Goal: Communication & Community: Answer question/provide support

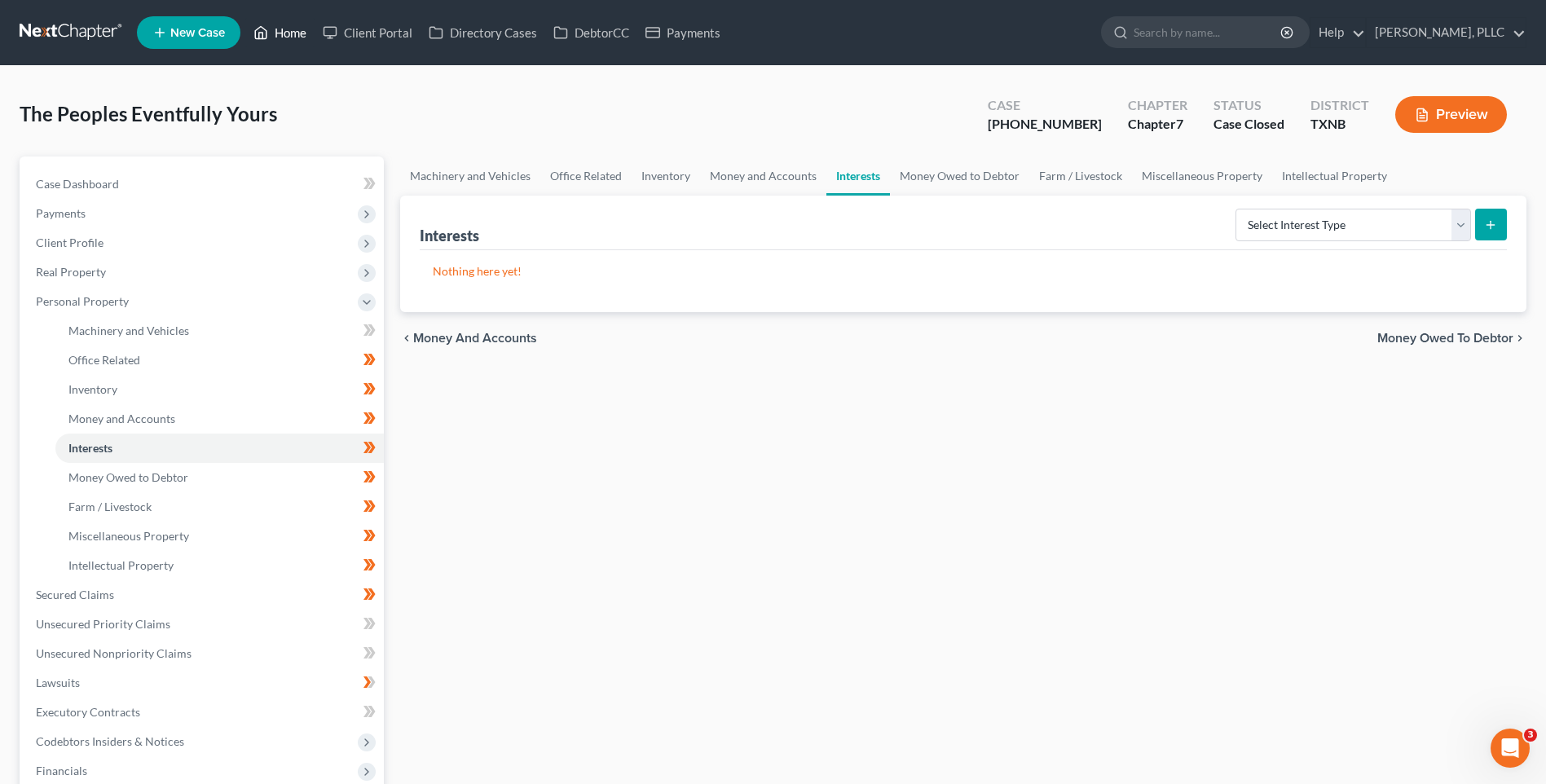
click at [300, 33] on link "Home" at bounding box center [280, 32] width 69 height 29
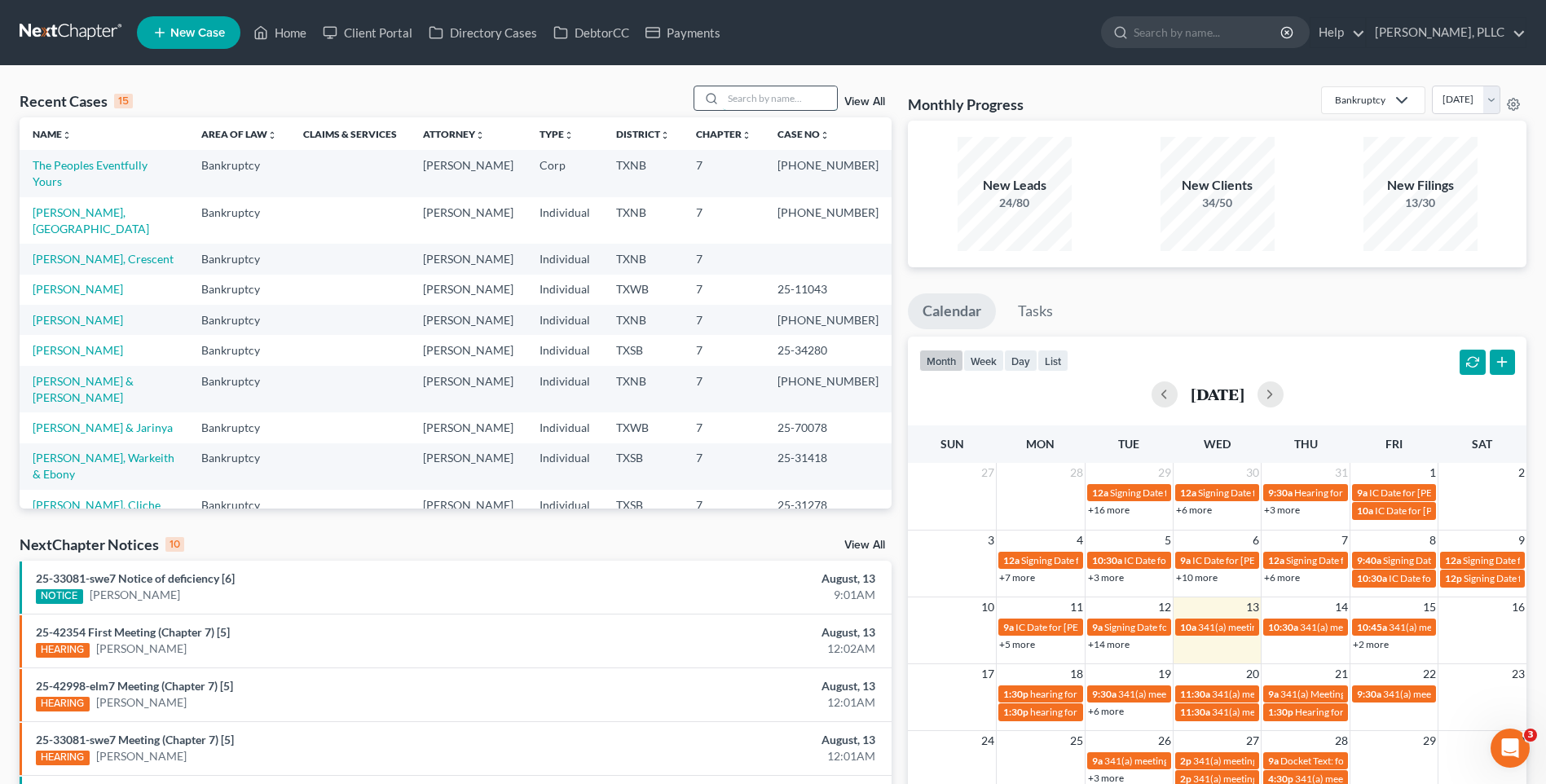
click at [758, 102] on input "search" at bounding box center [780, 98] width 114 height 24
click at [738, 103] on input "search" at bounding box center [780, 98] width 114 height 24
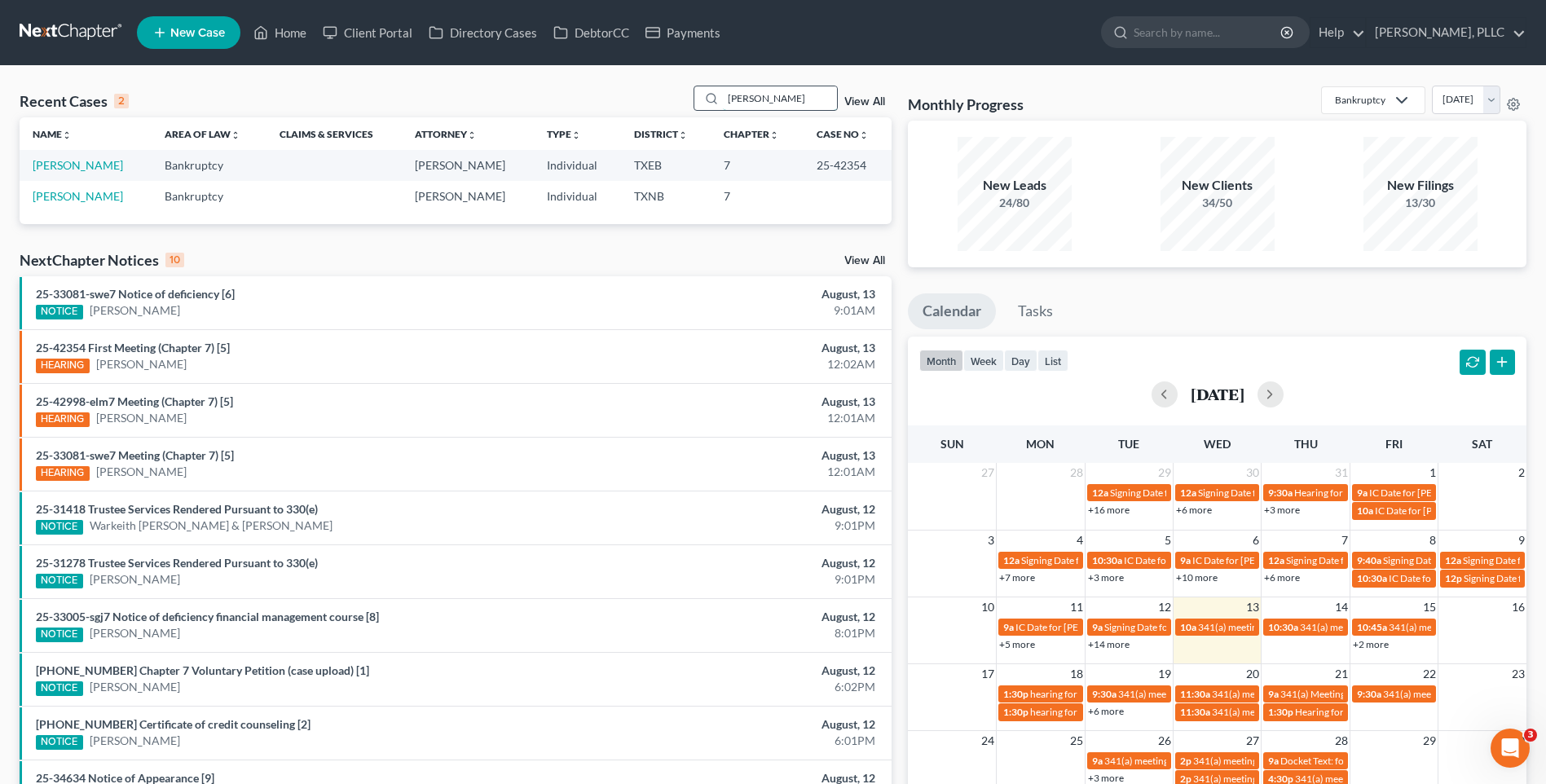
type input "[PERSON_NAME]"
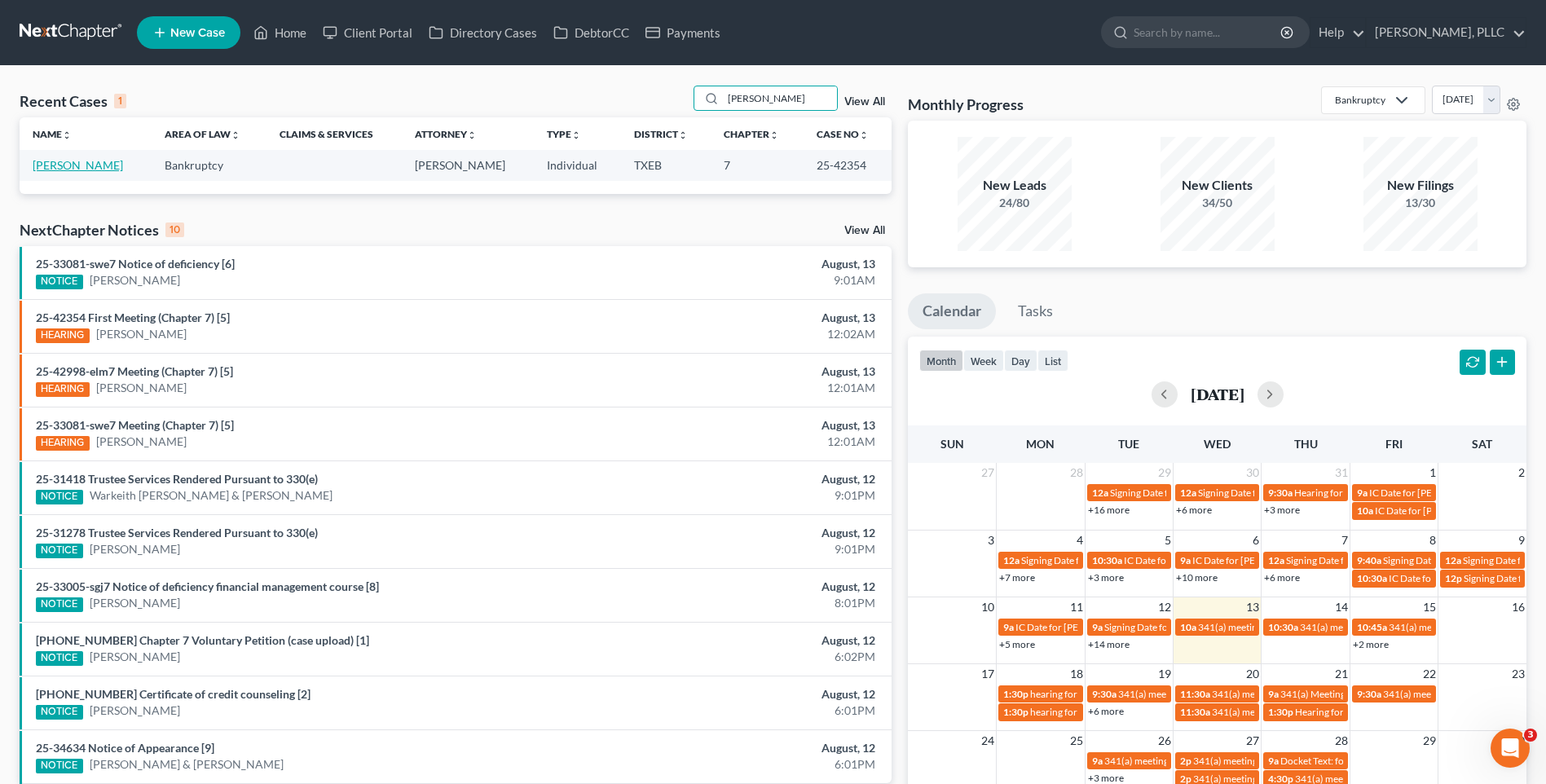
click at [88, 164] on link "[PERSON_NAME]" at bounding box center [78, 165] width 90 height 14
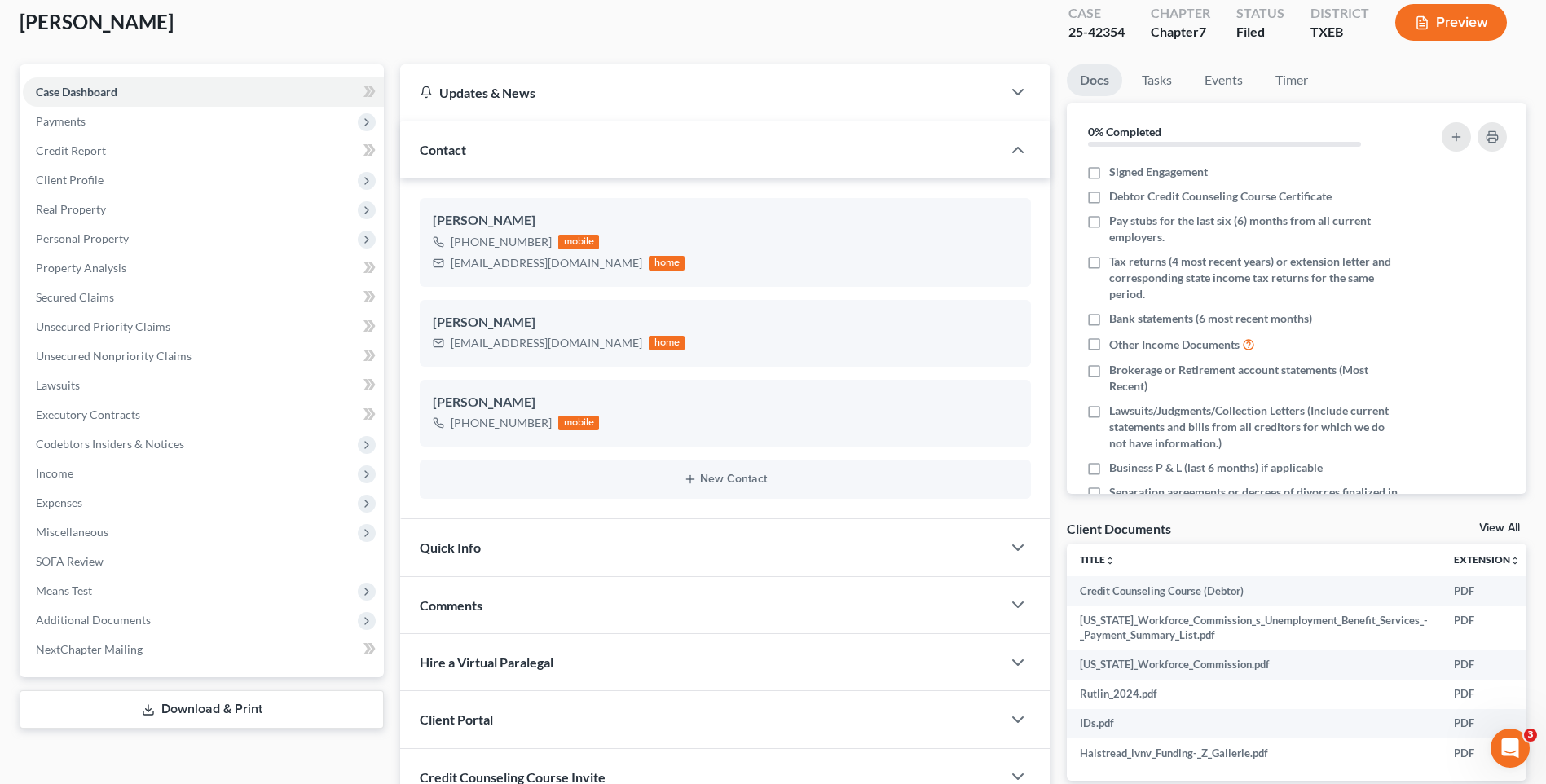
scroll to position [96, 0]
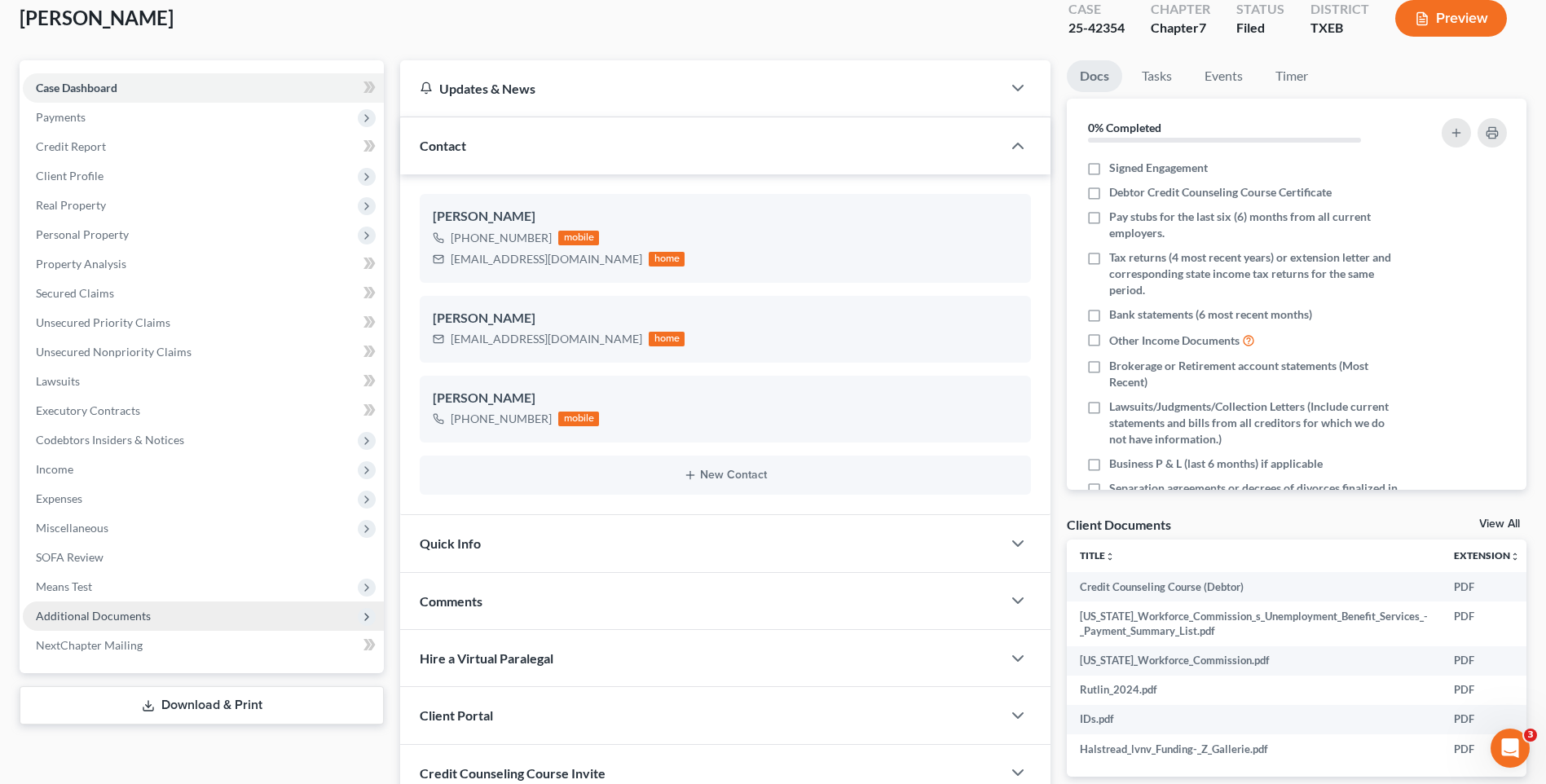
click at [141, 621] on span "Additional Documents" at bounding box center [94, 616] width 115 height 14
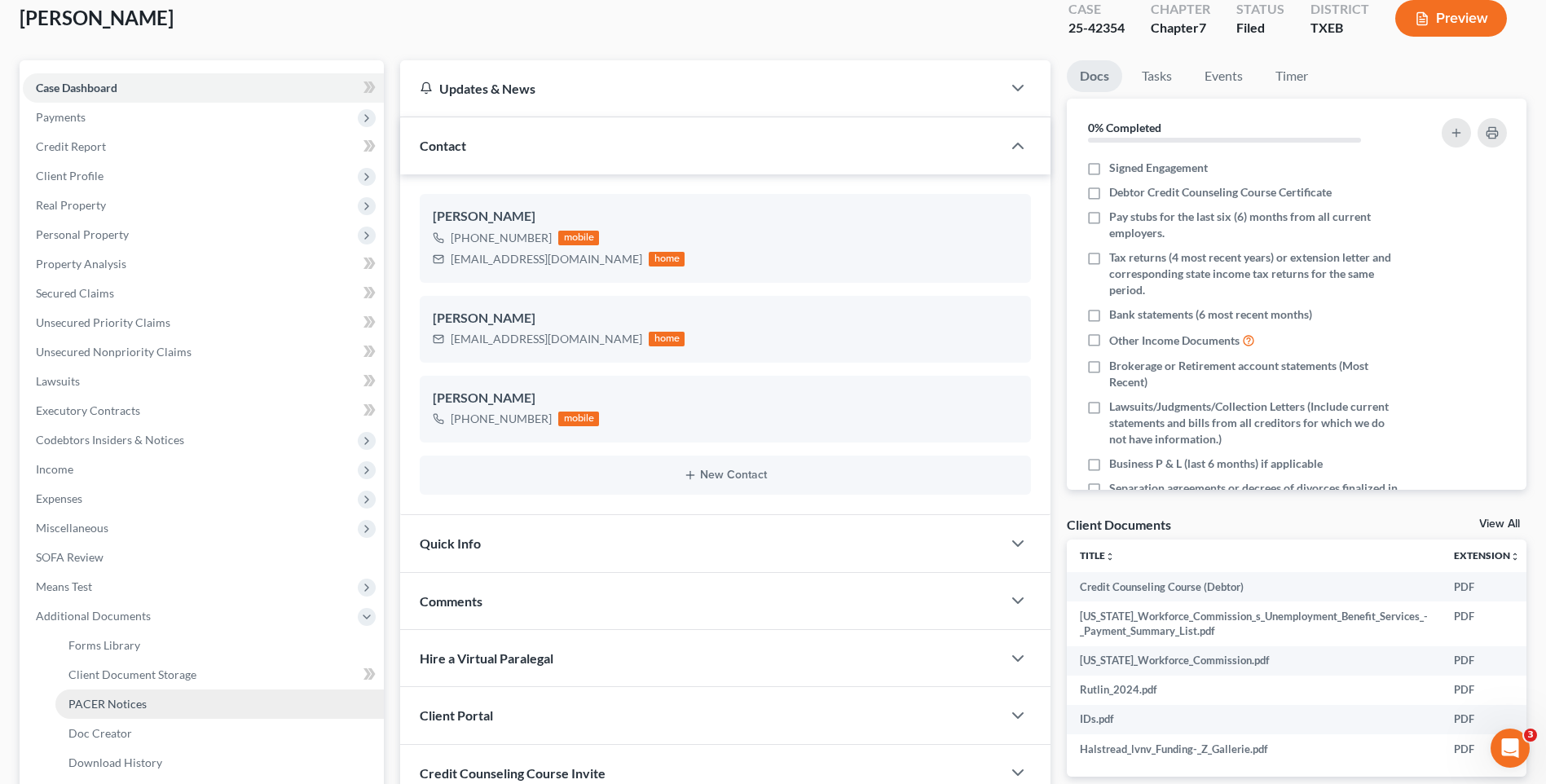
click at [120, 699] on span "PACER Notices" at bounding box center [107, 704] width 79 height 14
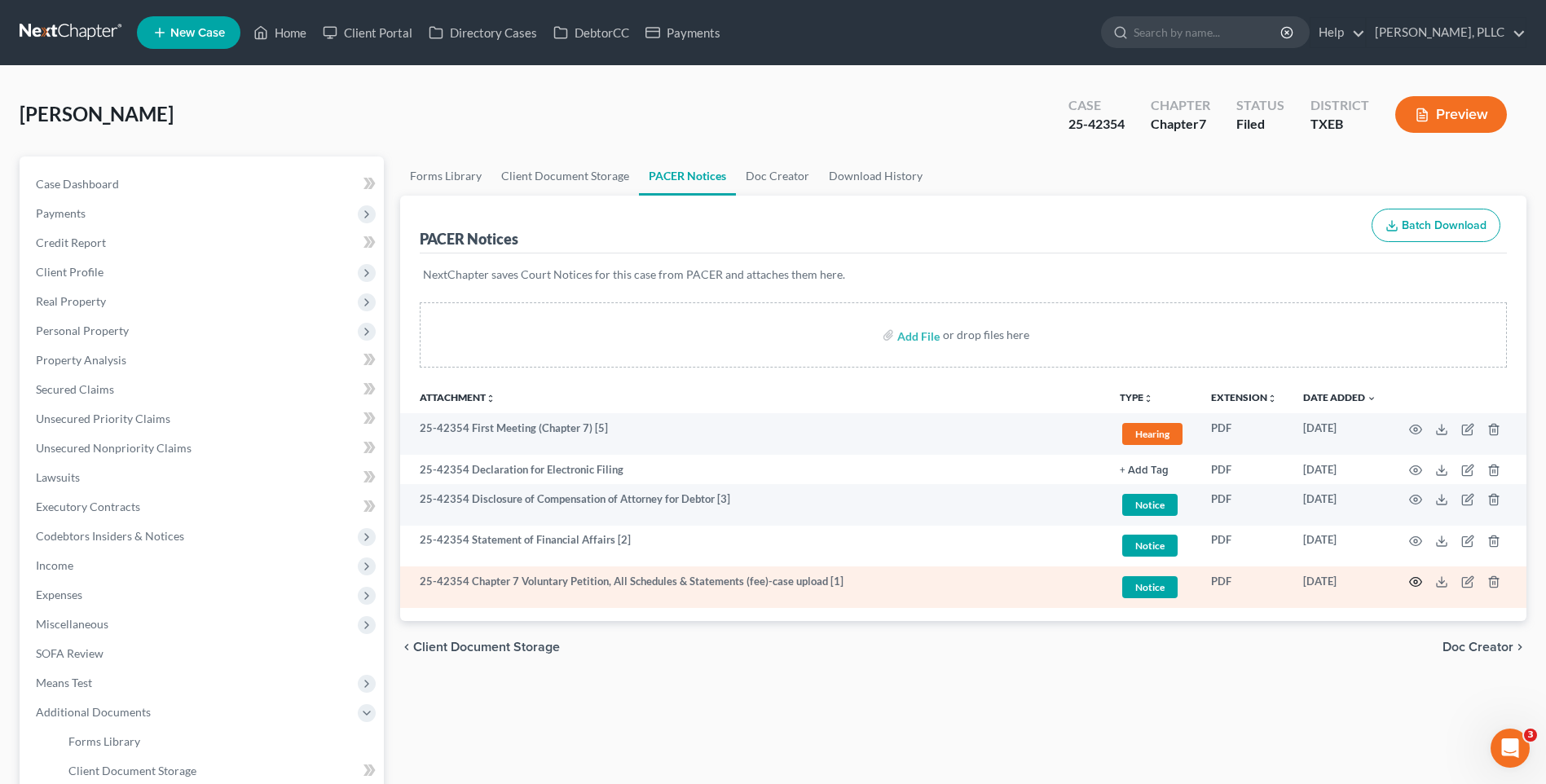
click at [1417, 581] on circle "button" at bounding box center [1416, 582] width 4 height 4
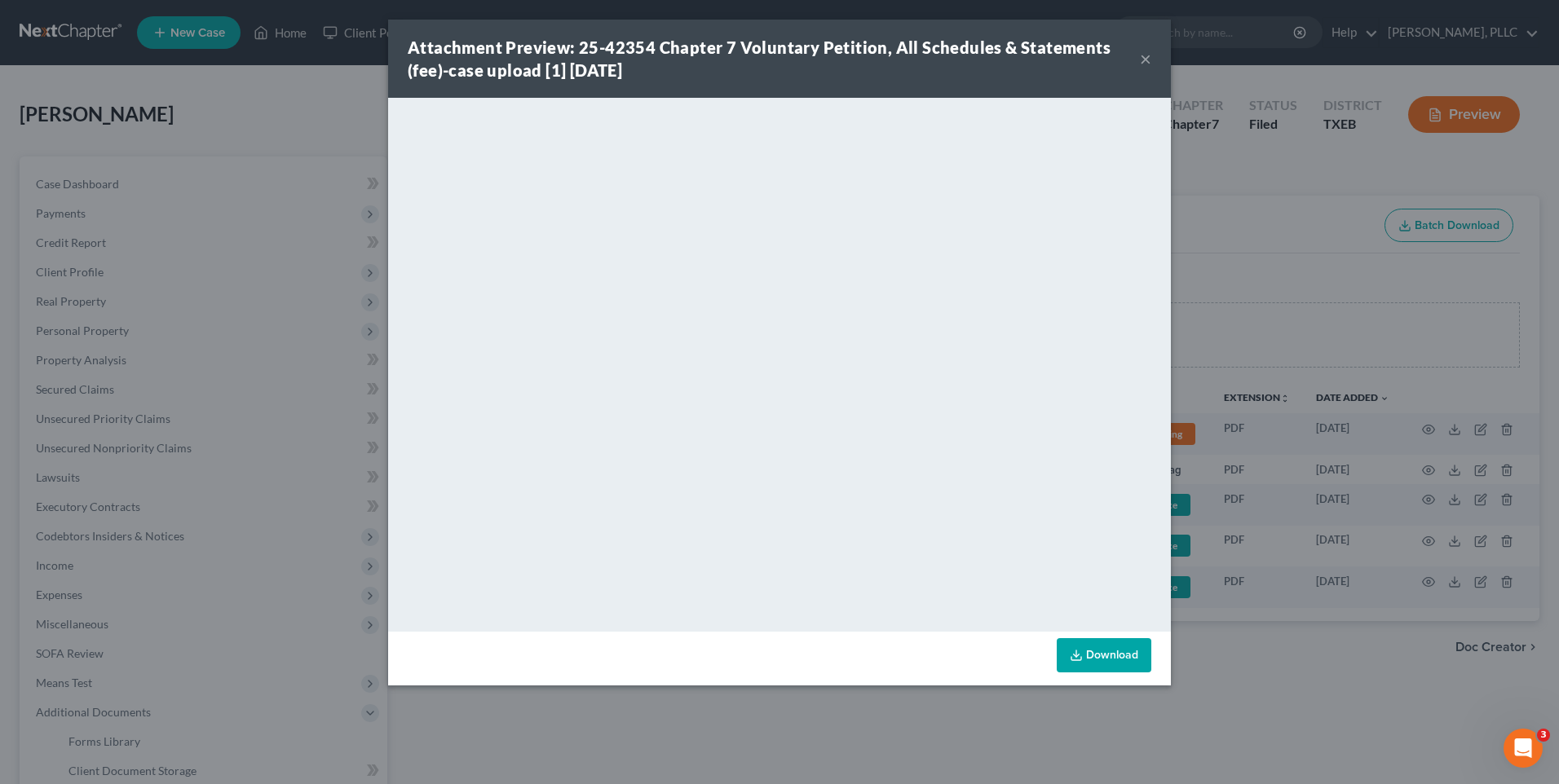
click at [1106, 652] on link "Download" at bounding box center [1104, 655] width 95 height 34
click at [1144, 59] on button "×" at bounding box center [1145, 58] width 11 height 19
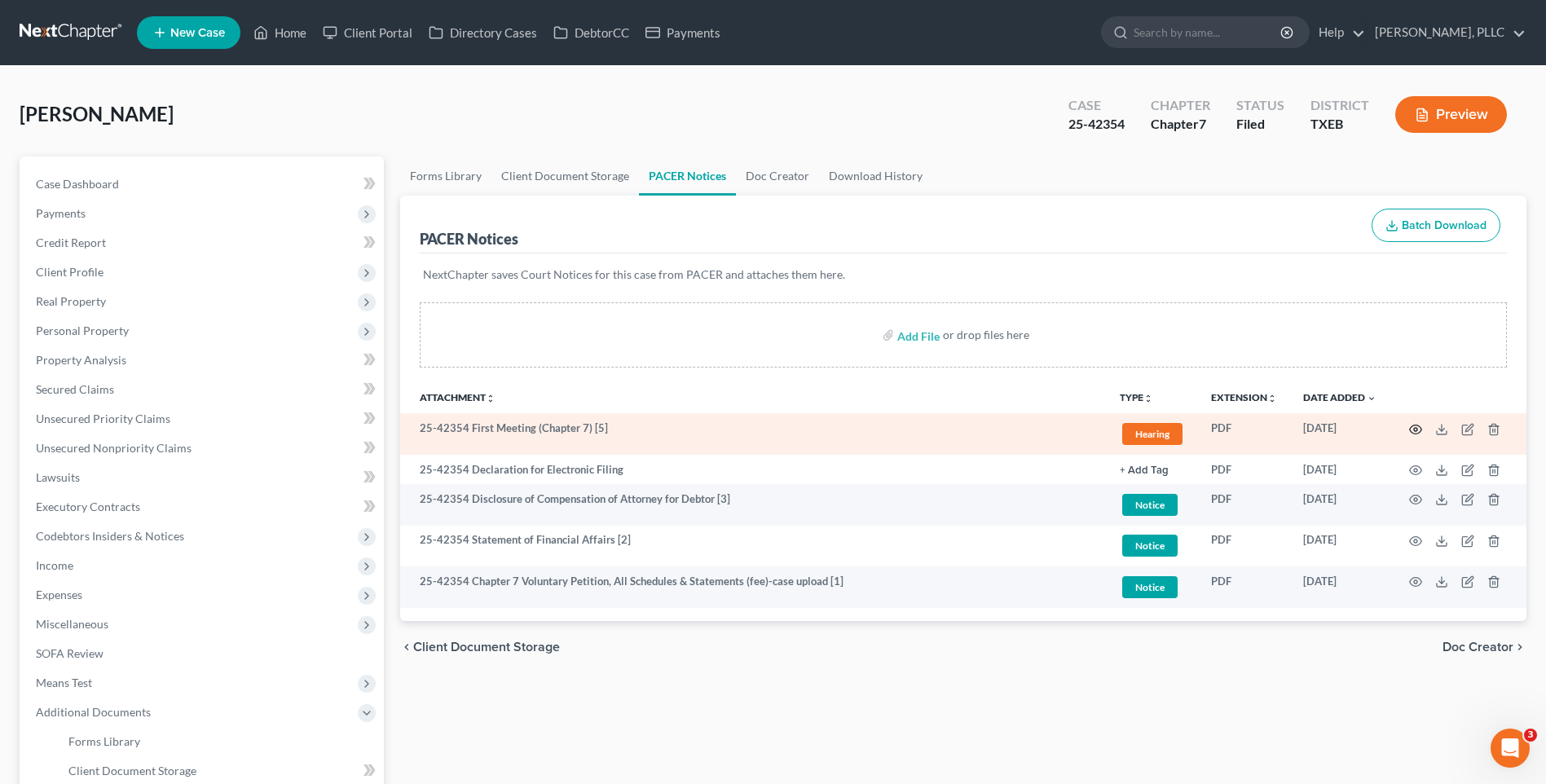
click at [1417, 425] on icon "button" at bounding box center [1416, 429] width 12 height 9
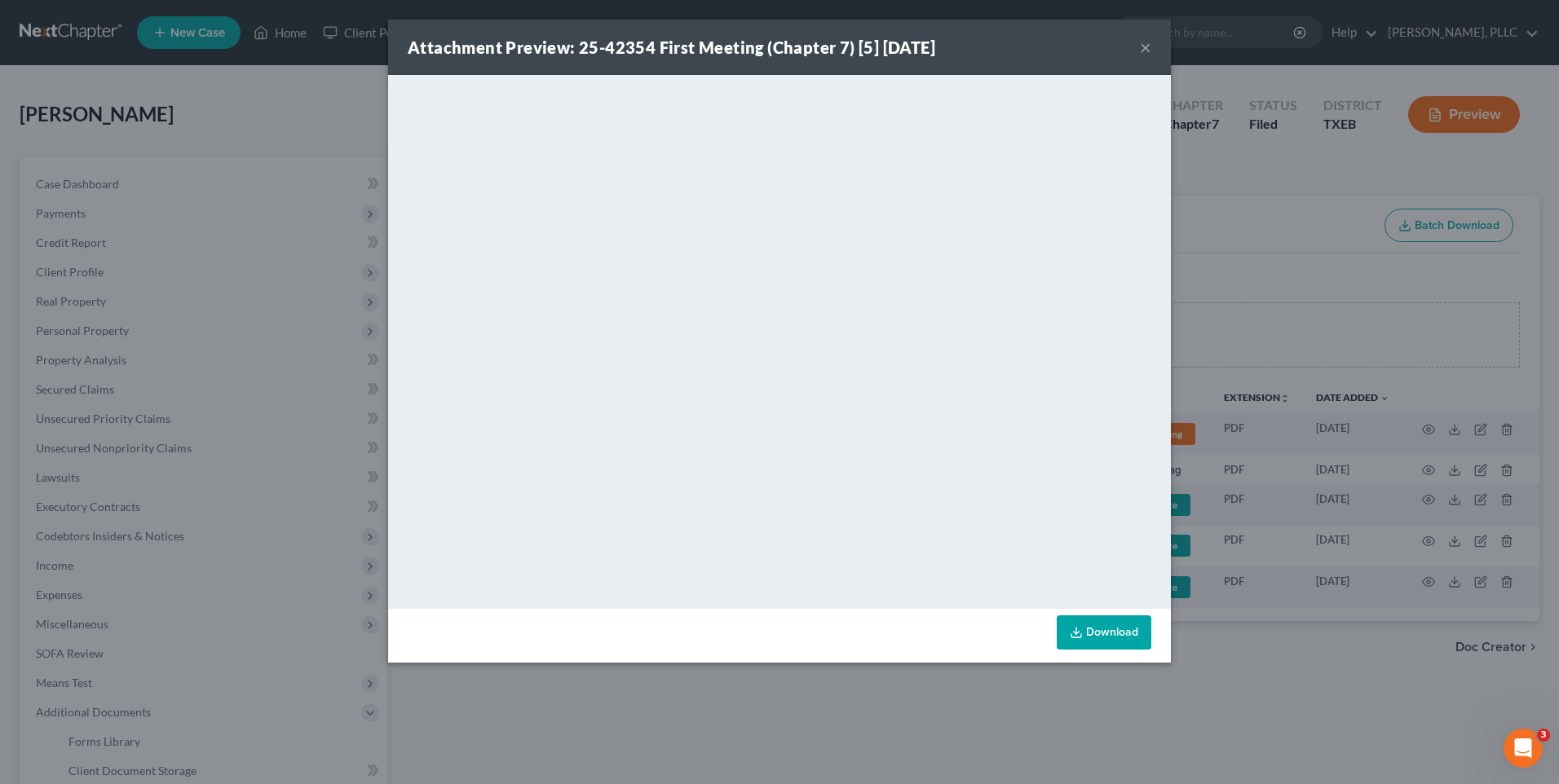
click at [1146, 47] on button "×" at bounding box center [1145, 47] width 11 height 19
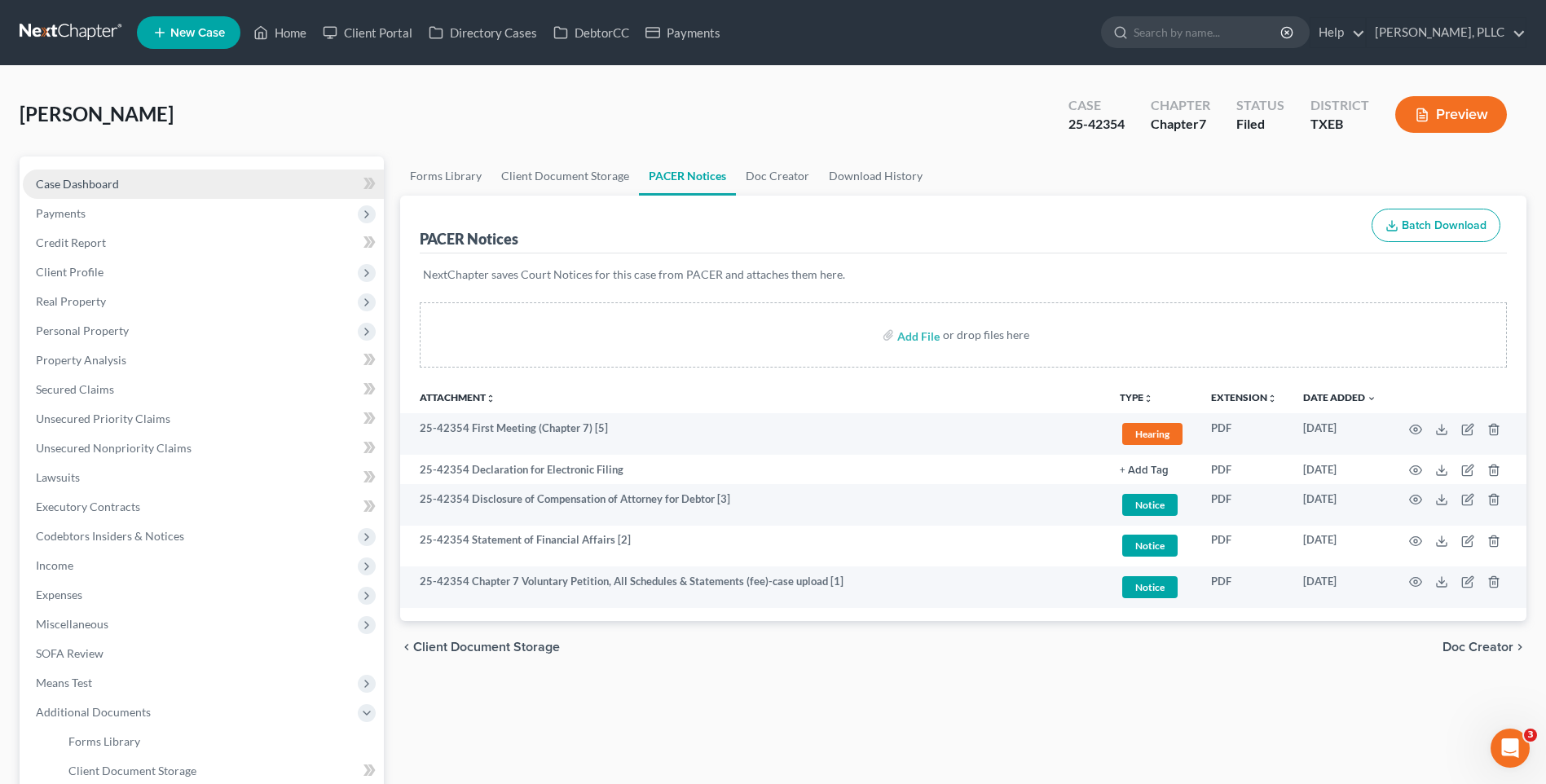
click at [108, 177] on span "Case Dashboard" at bounding box center [78, 184] width 83 height 14
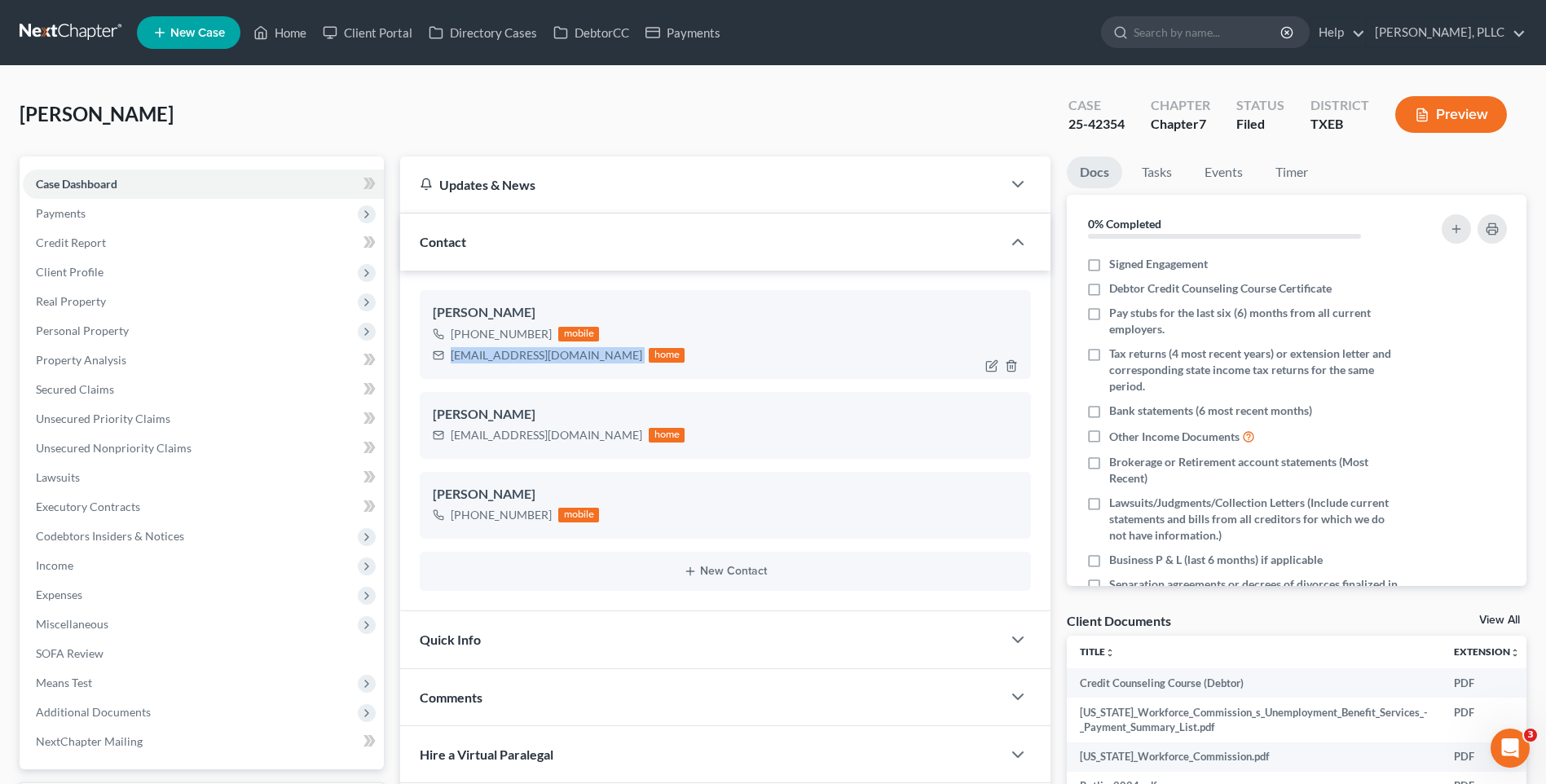
drag, startPoint x: 446, startPoint y: 358, endPoint x: 541, endPoint y: 356, distance: 95.0
click at [561, 356] on div "[EMAIL_ADDRESS][DOMAIN_NAME] home" at bounding box center [559, 355] width 252 height 21
drag, startPoint x: 541, startPoint y: 356, endPoint x: 516, endPoint y: 359, distance: 25.2
copy div "[EMAIL_ADDRESS][DOMAIN_NAME]"
click at [472, 422] on div "[PERSON_NAME]" at bounding box center [726, 415] width 585 height 19
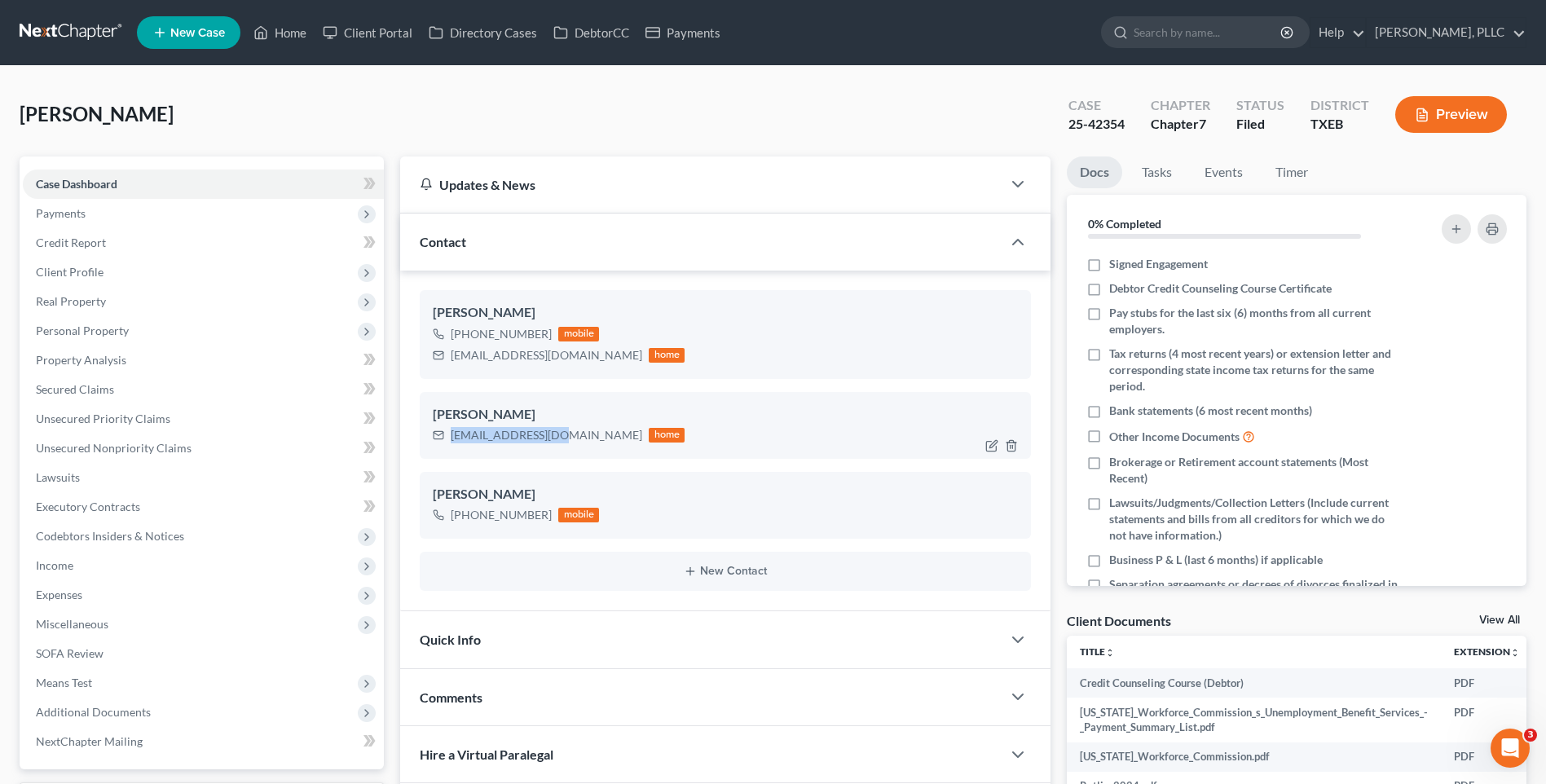
drag, startPoint x: 450, startPoint y: 439, endPoint x: 553, endPoint y: 433, distance: 103.2
click at [553, 433] on div "[EMAIL_ADDRESS][DOMAIN_NAME] home" at bounding box center [559, 435] width 252 height 21
copy div "[EMAIL_ADDRESS][DOMAIN_NAME]"
click at [396, 101] on div "[PERSON_NAME] Upgraded Case 25-42354 Chapter Chapter 7 Status [GEOGRAPHIC_DATA]…" at bounding box center [773, 121] width 1507 height 71
click at [332, 137] on div "[PERSON_NAME] Upgraded Case 25-42354 Chapter Chapter 7 Status [GEOGRAPHIC_DATA]…" at bounding box center [773, 121] width 1507 height 71
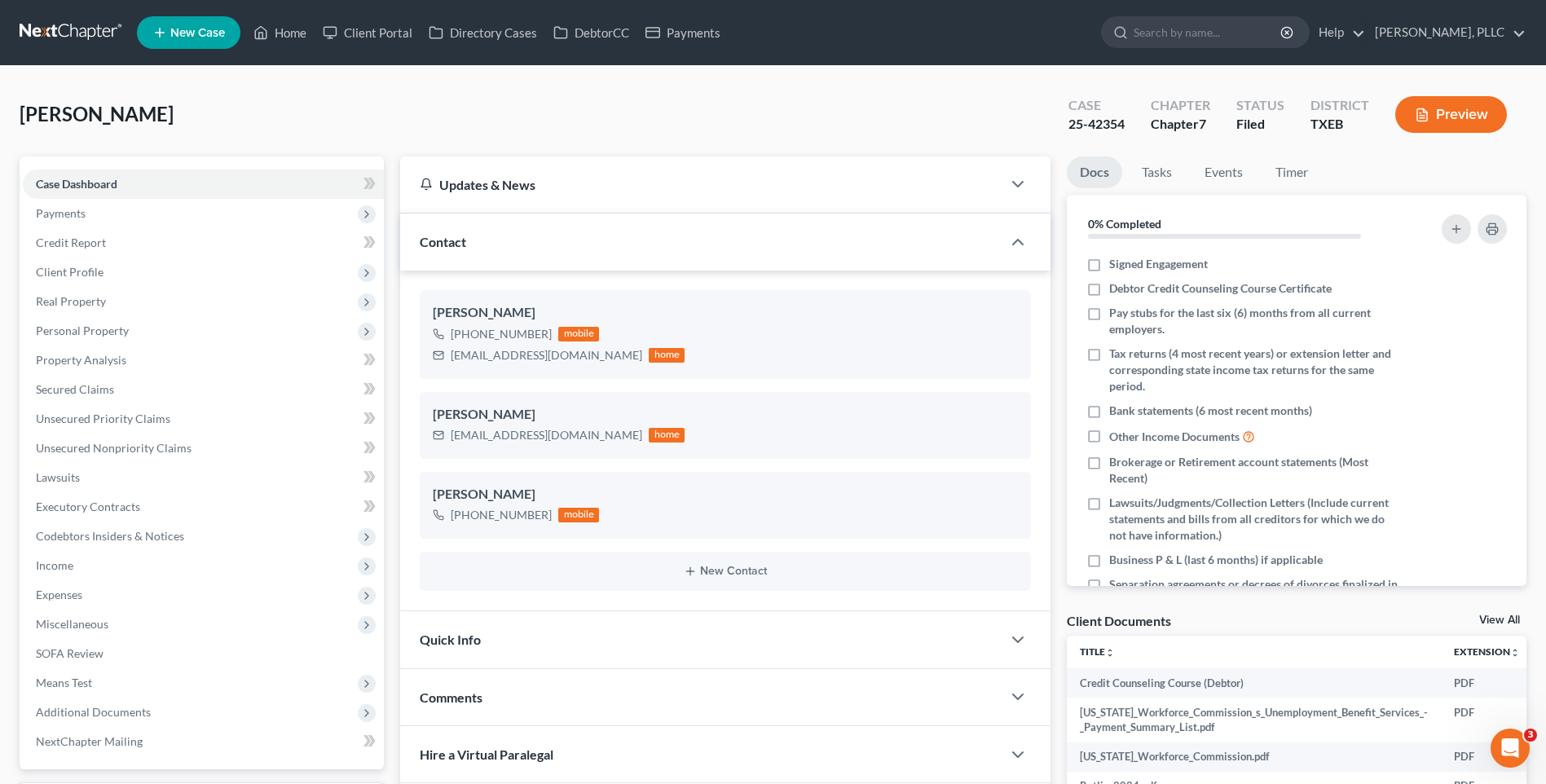
click at [332, 126] on div "[PERSON_NAME] Upgraded Case 25-42354 Chapter Chapter 7 Status [GEOGRAPHIC_DATA]…" at bounding box center [773, 121] width 1507 height 71
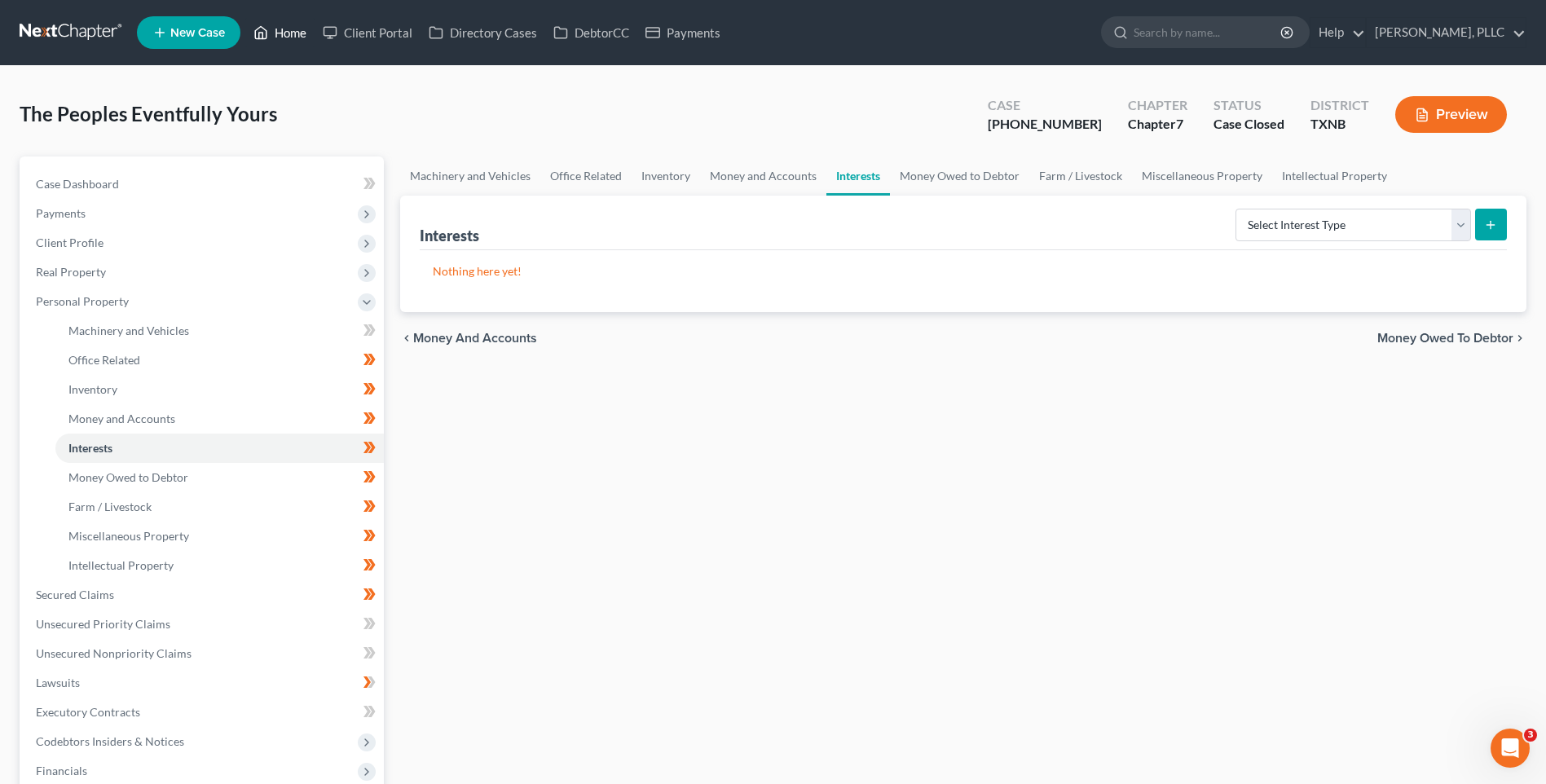
click at [294, 34] on link "Home" at bounding box center [280, 32] width 69 height 29
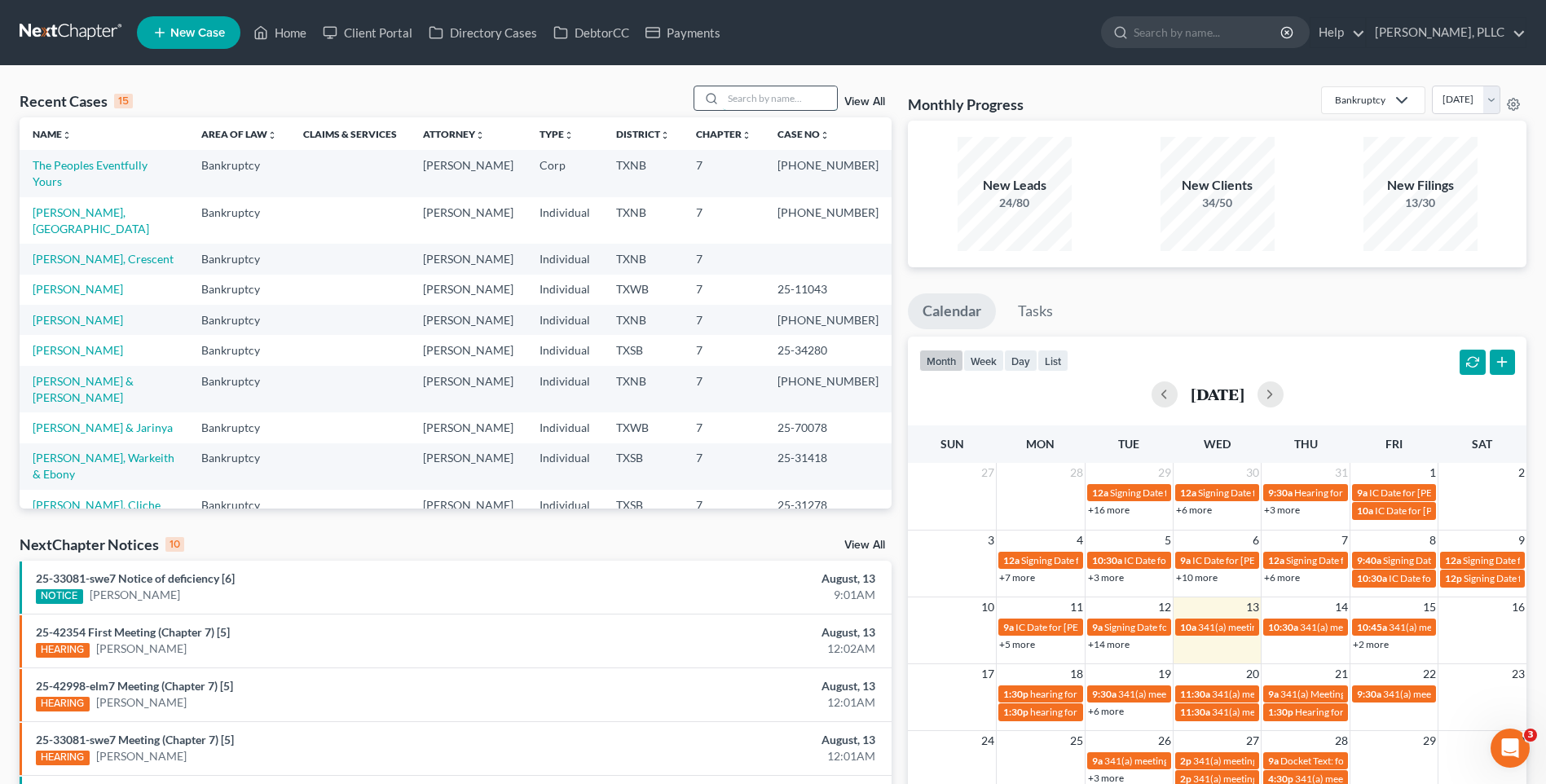
click at [741, 102] on input "search" at bounding box center [780, 98] width 114 height 24
type input "[PERSON_NAME]"
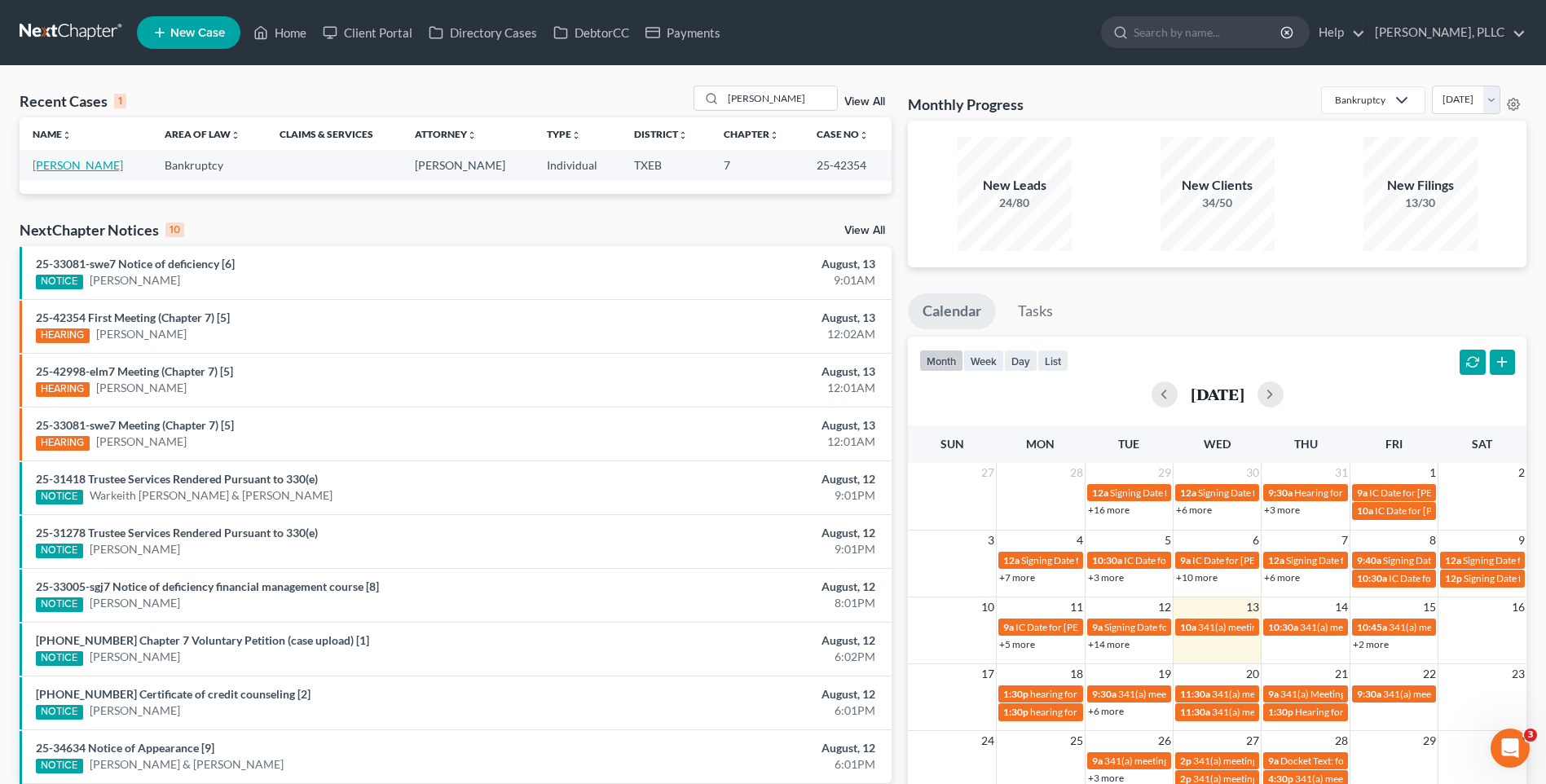
click at [92, 170] on link "[PERSON_NAME]" at bounding box center [78, 165] width 90 height 14
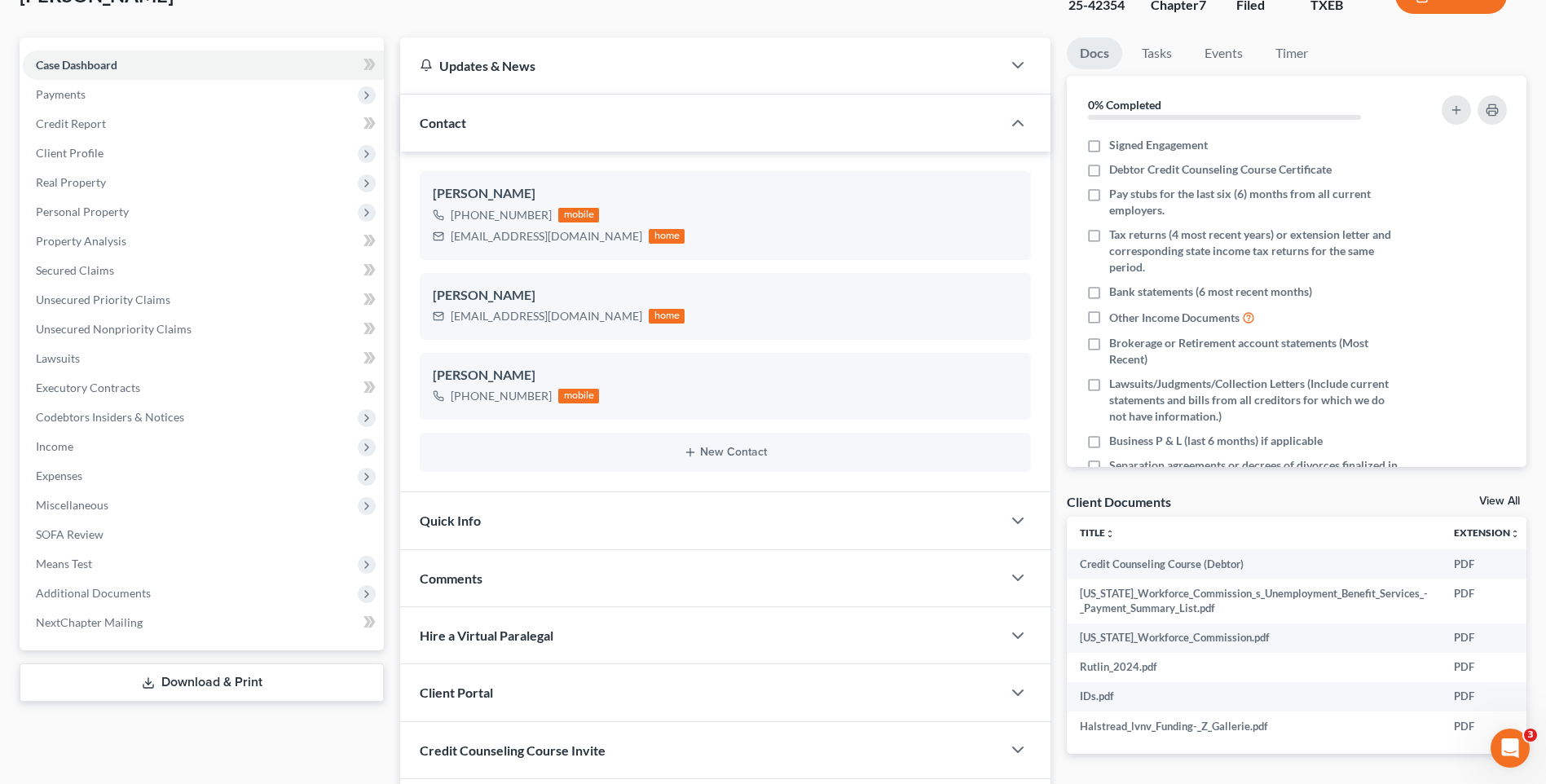
scroll to position [233, 0]
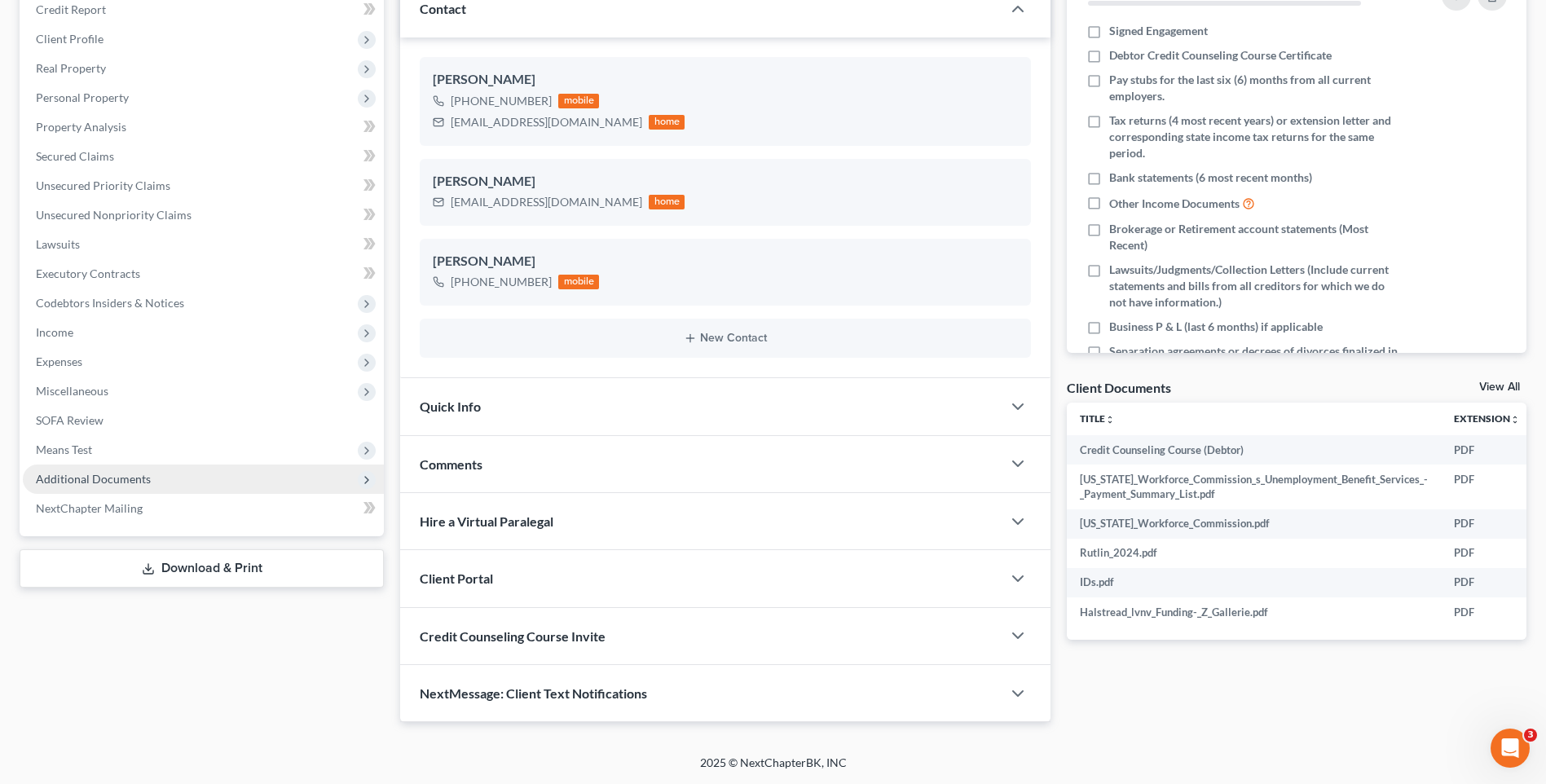
click at [126, 478] on span "Additional Documents" at bounding box center [94, 479] width 115 height 14
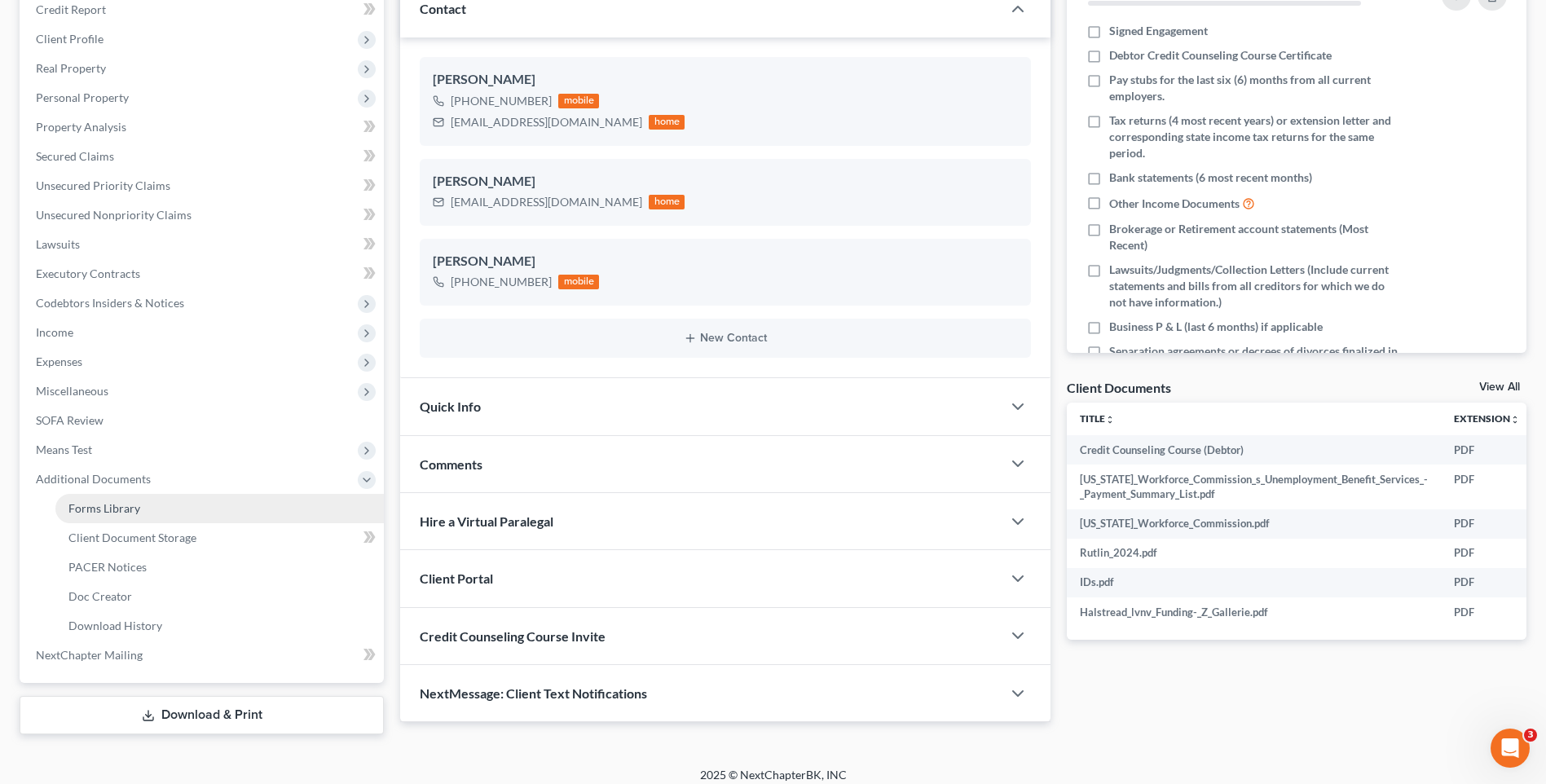
click at [118, 501] on span "Forms Library" at bounding box center [103, 508] width 72 height 14
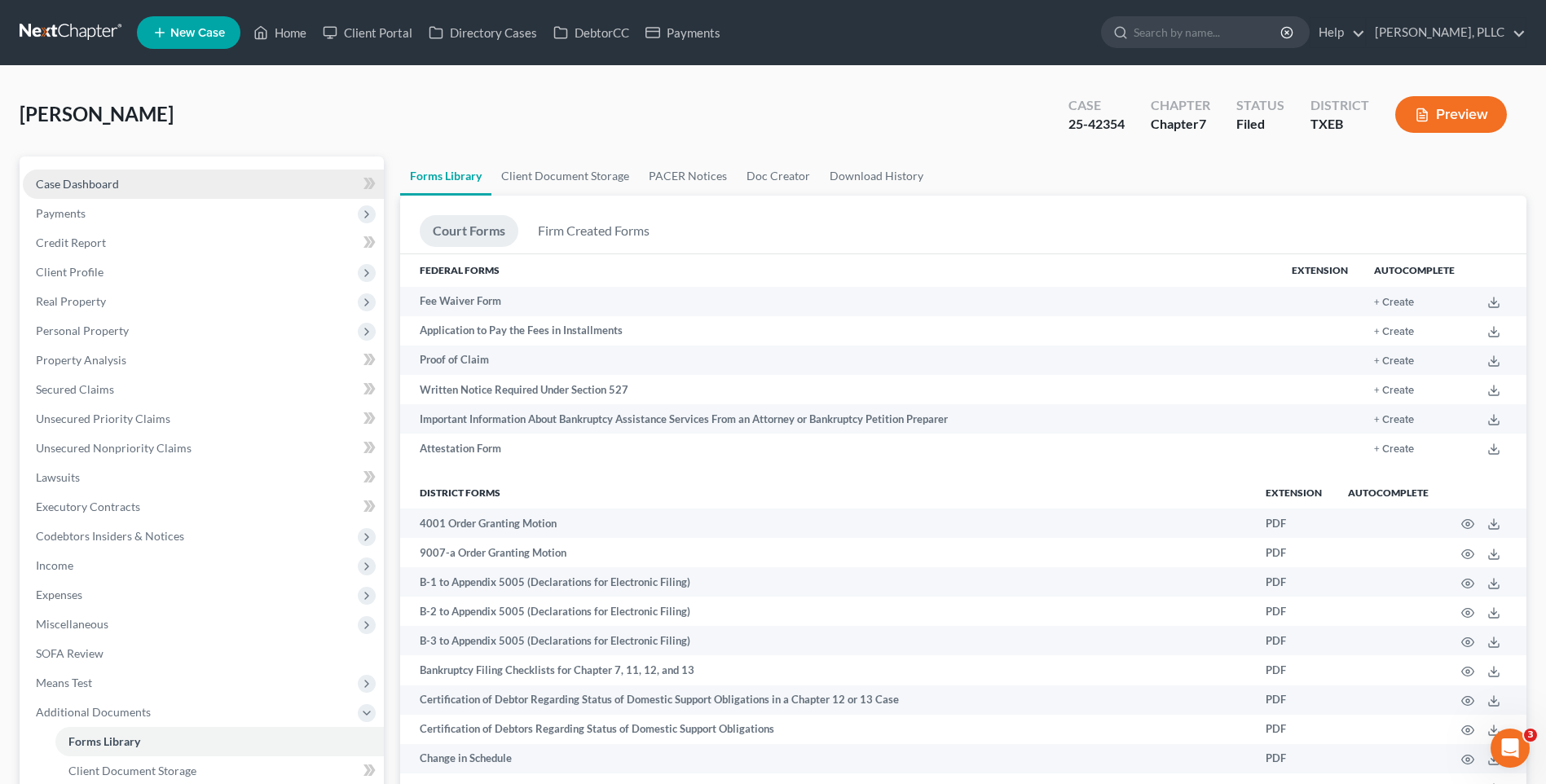
click at [99, 181] on span "Case Dashboard" at bounding box center [78, 184] width 83 height 14
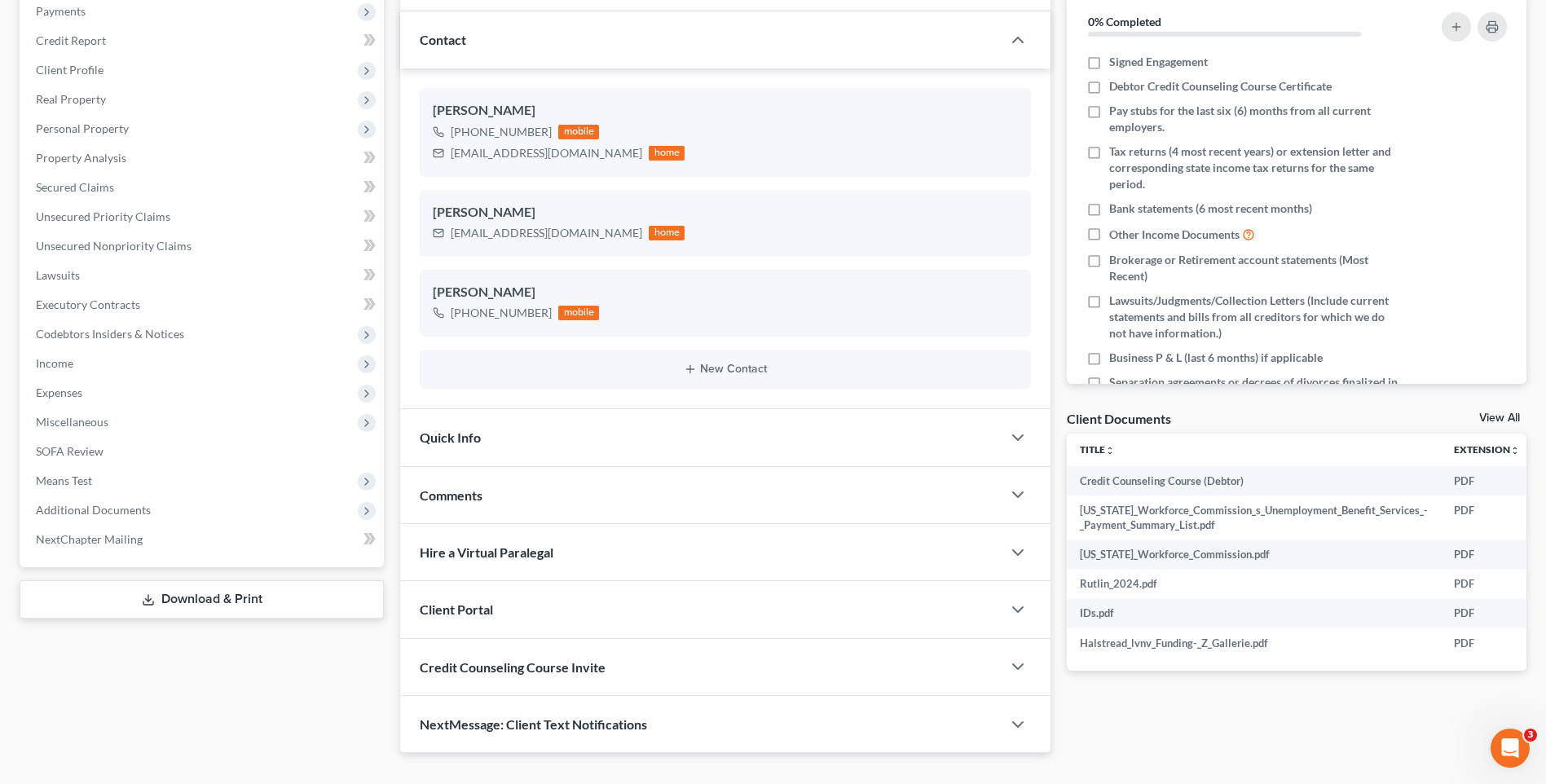
scroll to position [205, 0]
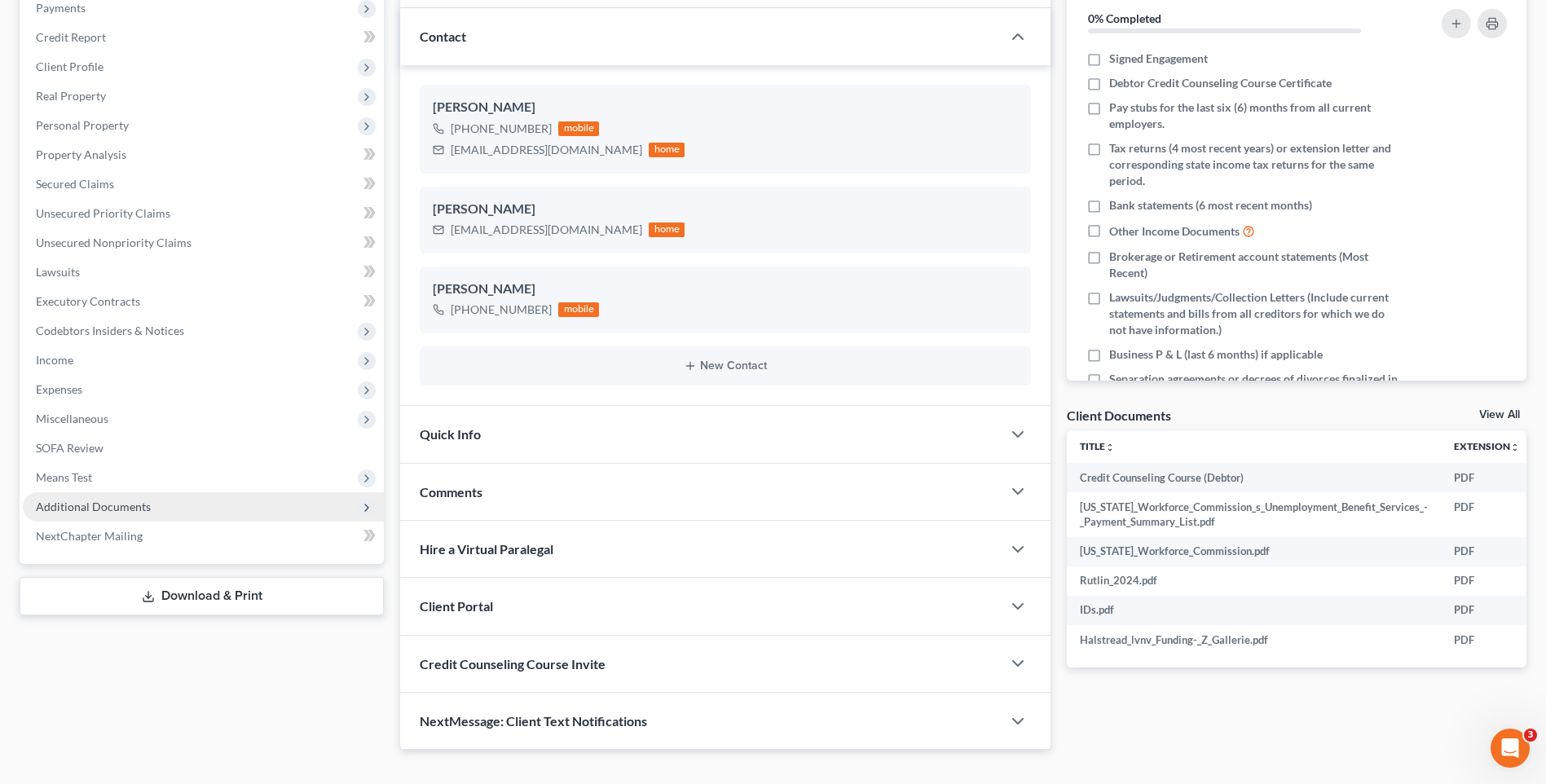
click at [79, 512] on span "Additional Documents" at bounding box center [94, 506] width 115 height 14
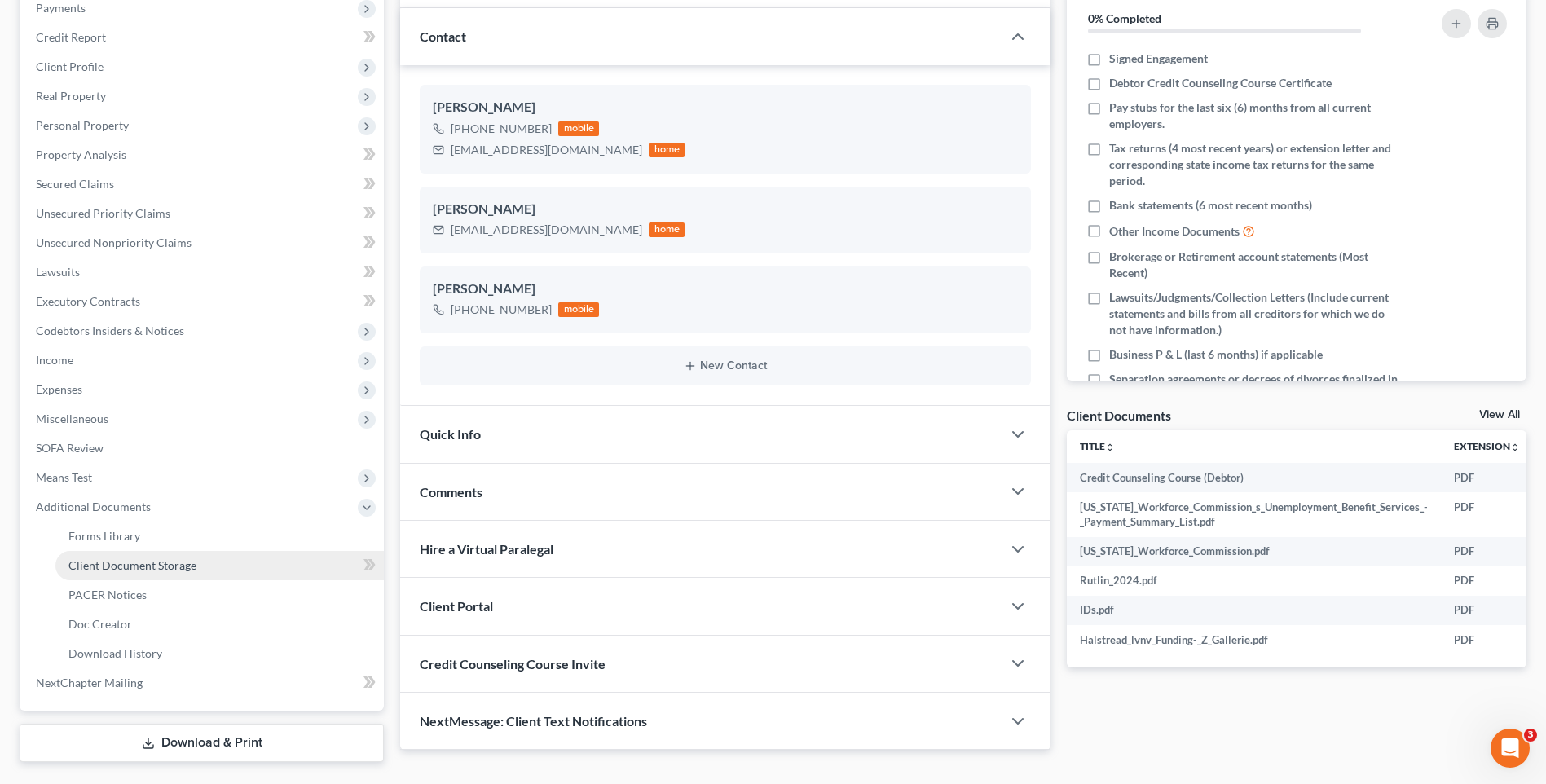
click at [94, 564] on span "Client Document Storage" at bounding box center [132, 566] width 128 height 14
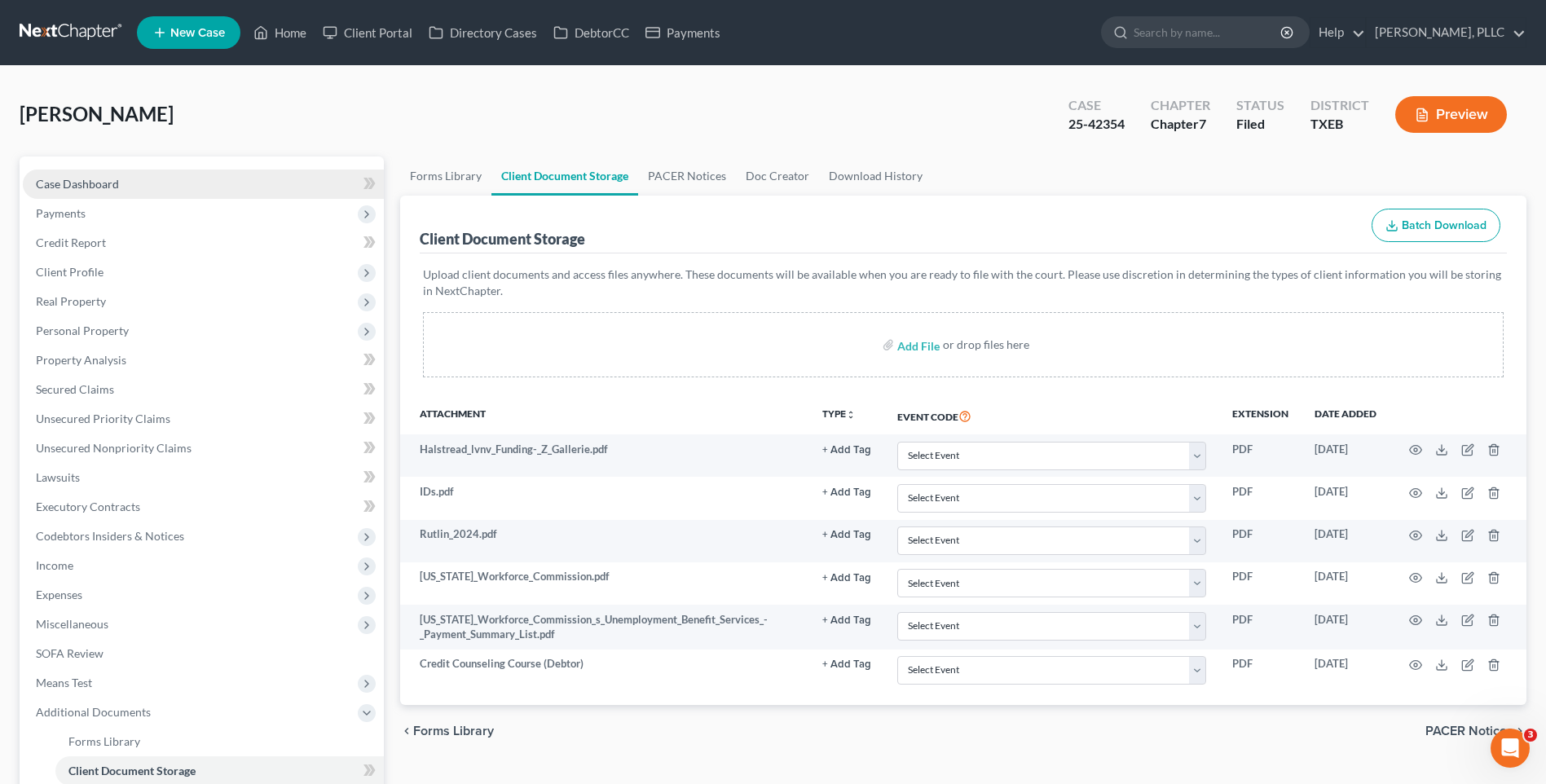
click at [95, 186] on span "Case Dashboard" at bounding box center [78, 184] width 83 height 14
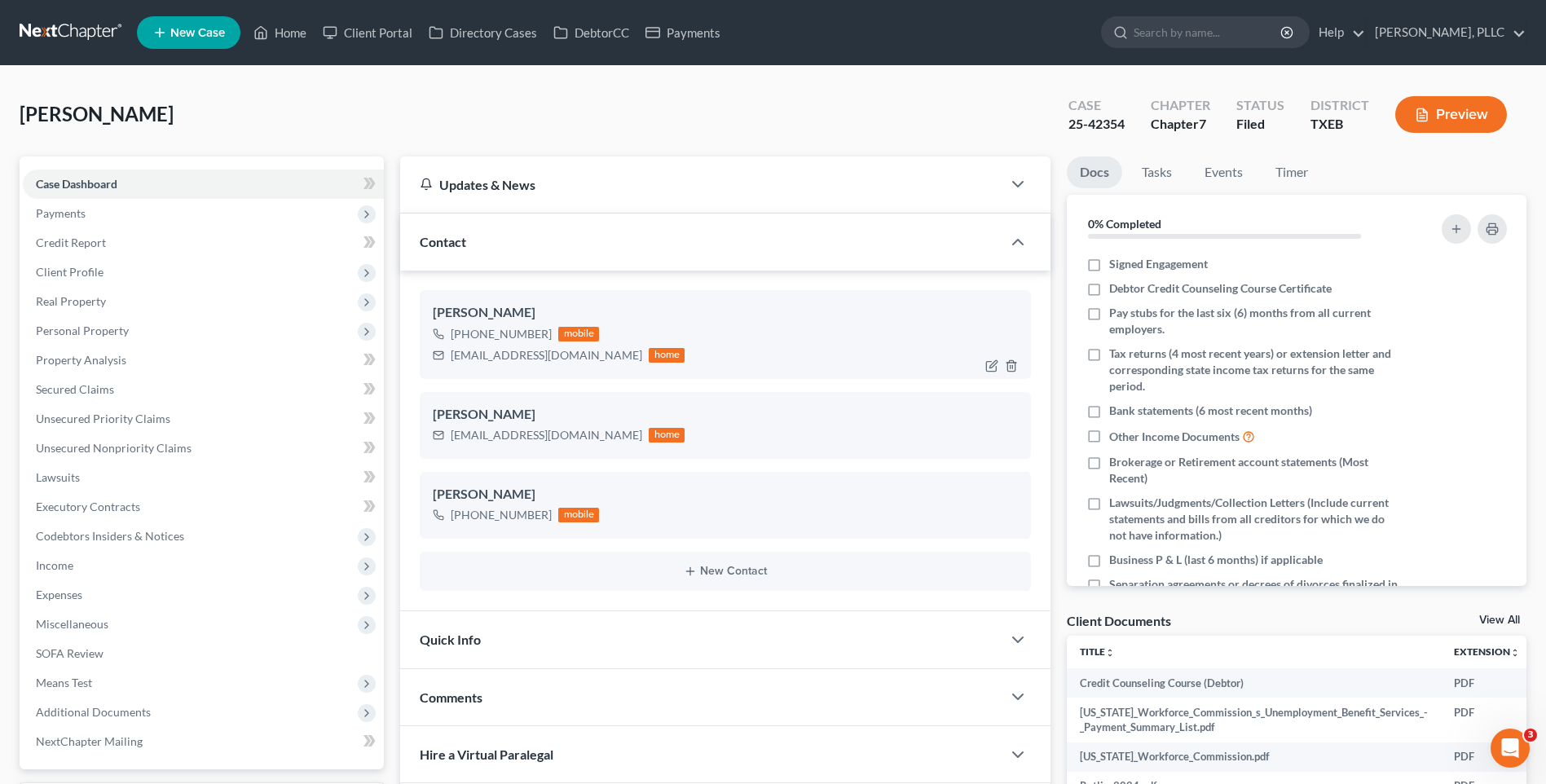
click at [449, 361] on div "[EMAIL_ADDRESS][DOMAIN_NAME] home" at bounding box center [559, 355] width 252 height 21
drag, startPoint x: 451, startPoint y: 359, endPoint x: 556, endPoint y: 355, distance: 105.1
click at [556, 355] on div "[EMAIL_ADDRESS][DOMAIN_NAME]" at bounding box center [546, 355] width 192 height 16
copy div "[EMAIL_ADDRESS][DOMAIN_NAME]"
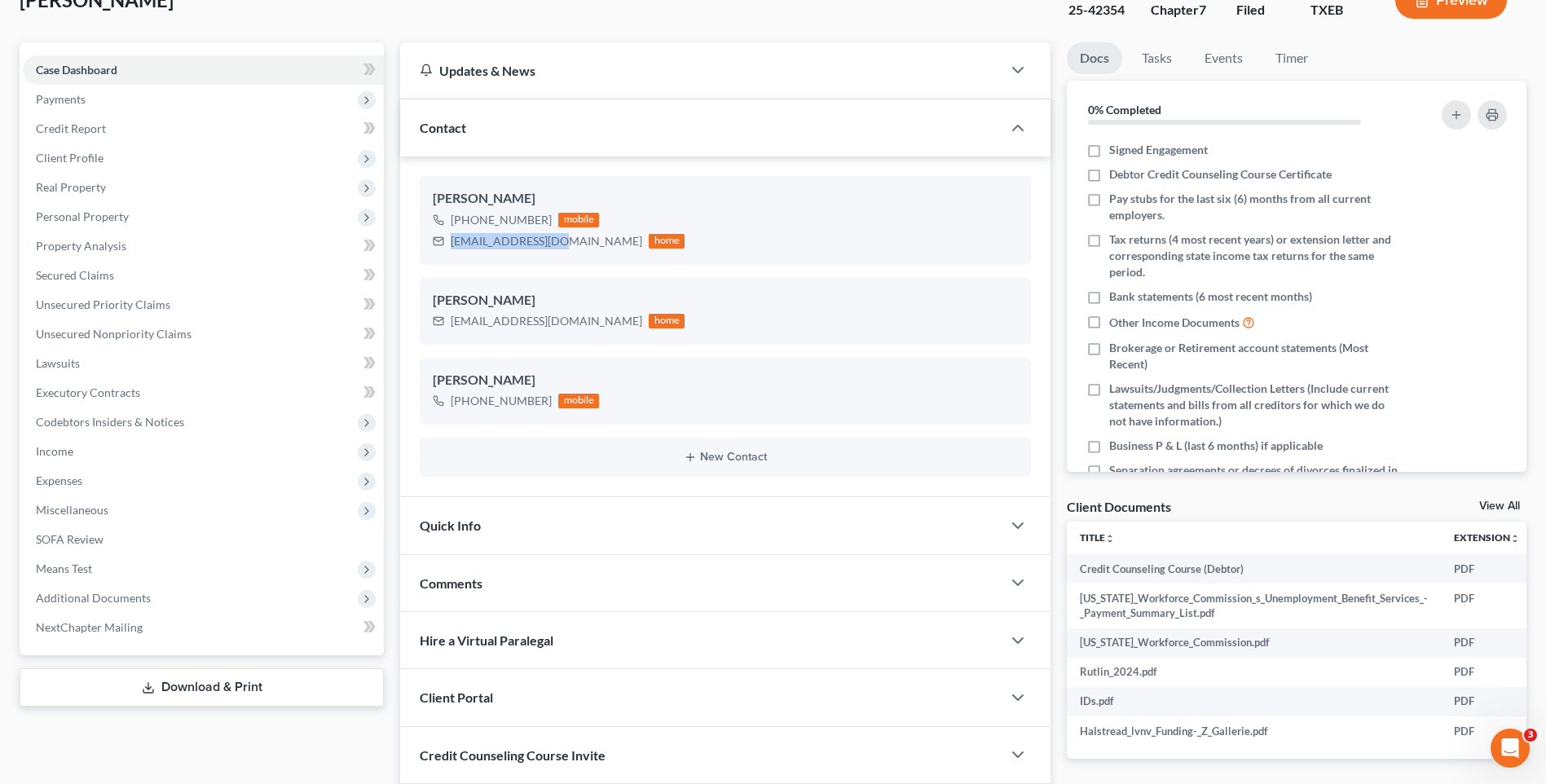
scroll to position [191, 0]
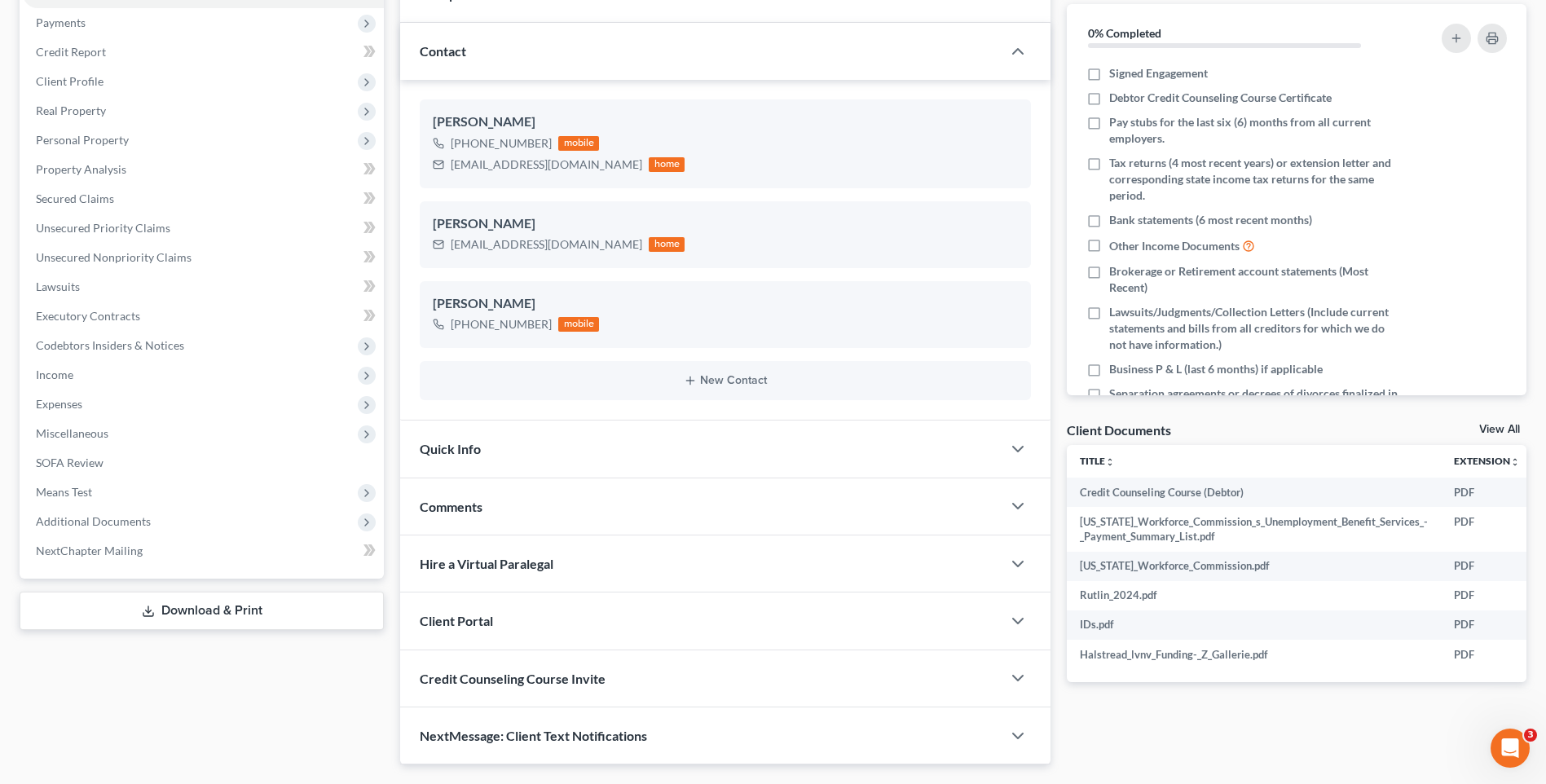
click at [473, 501] on span "Comments" at bounding box center [451, 506] width 63 height 16
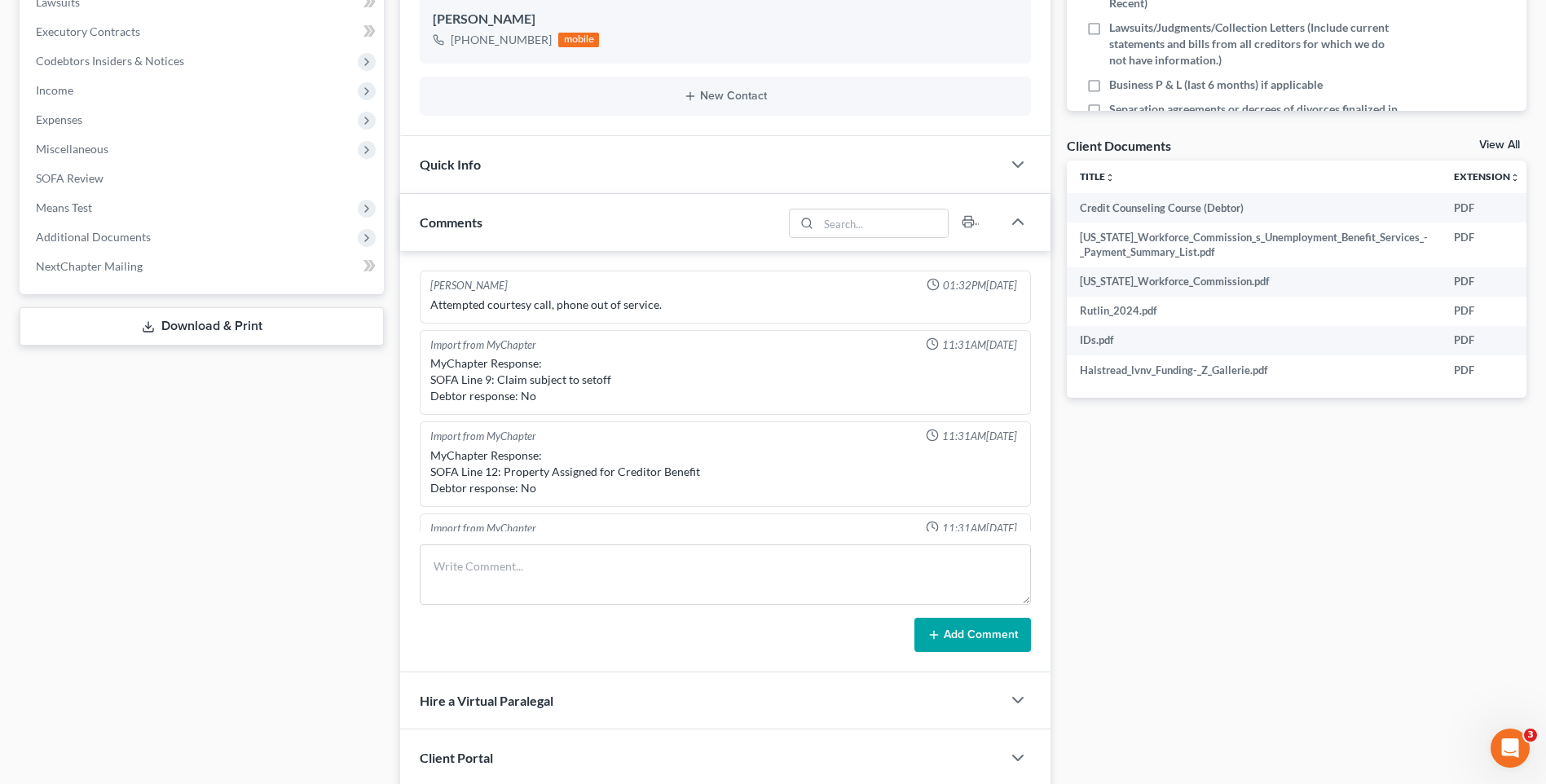
scroll to position [484, 0]
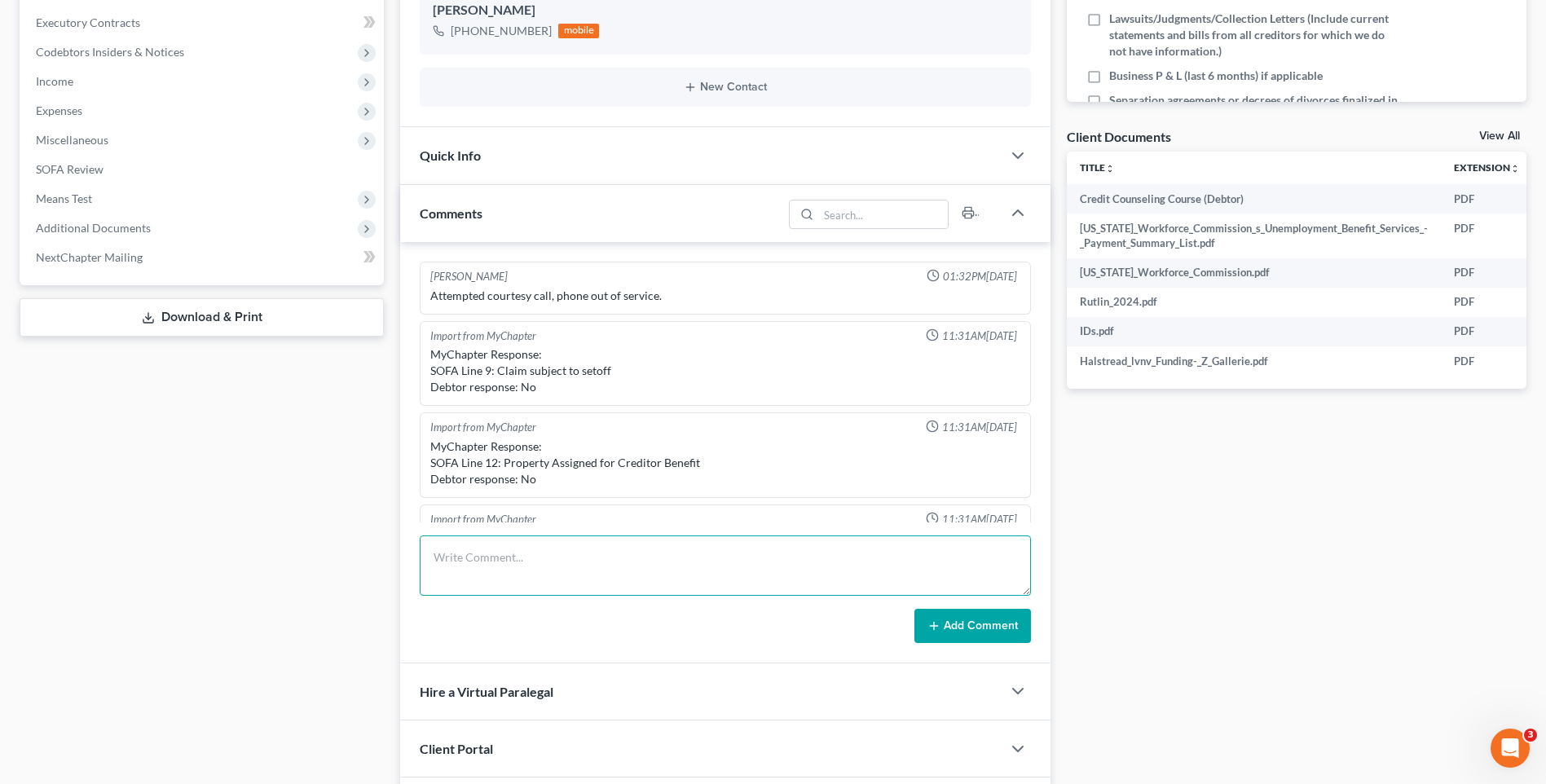
click at [531, 570] on textarea at bounding box center [726, 566] width 612 height 60
type textarea "Emailed Client- Doc 1- Petitions/Schedules Doc 5- 341 Meeting Automatic Stay In…"
click at [979, 633] on button "Add Comment" at bounding box center [973, 626] width 117 height 34
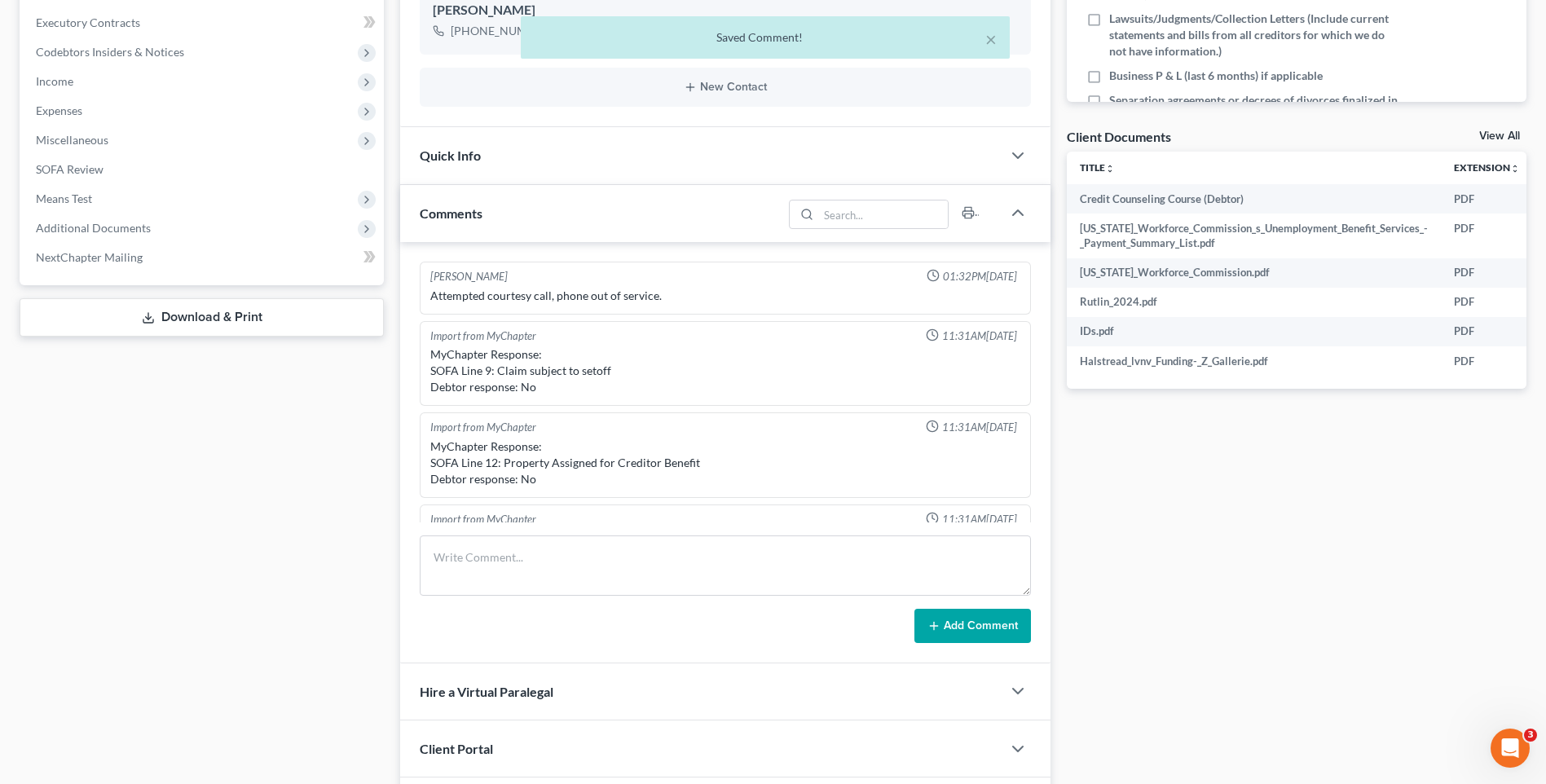
scroll to position [801, 0]
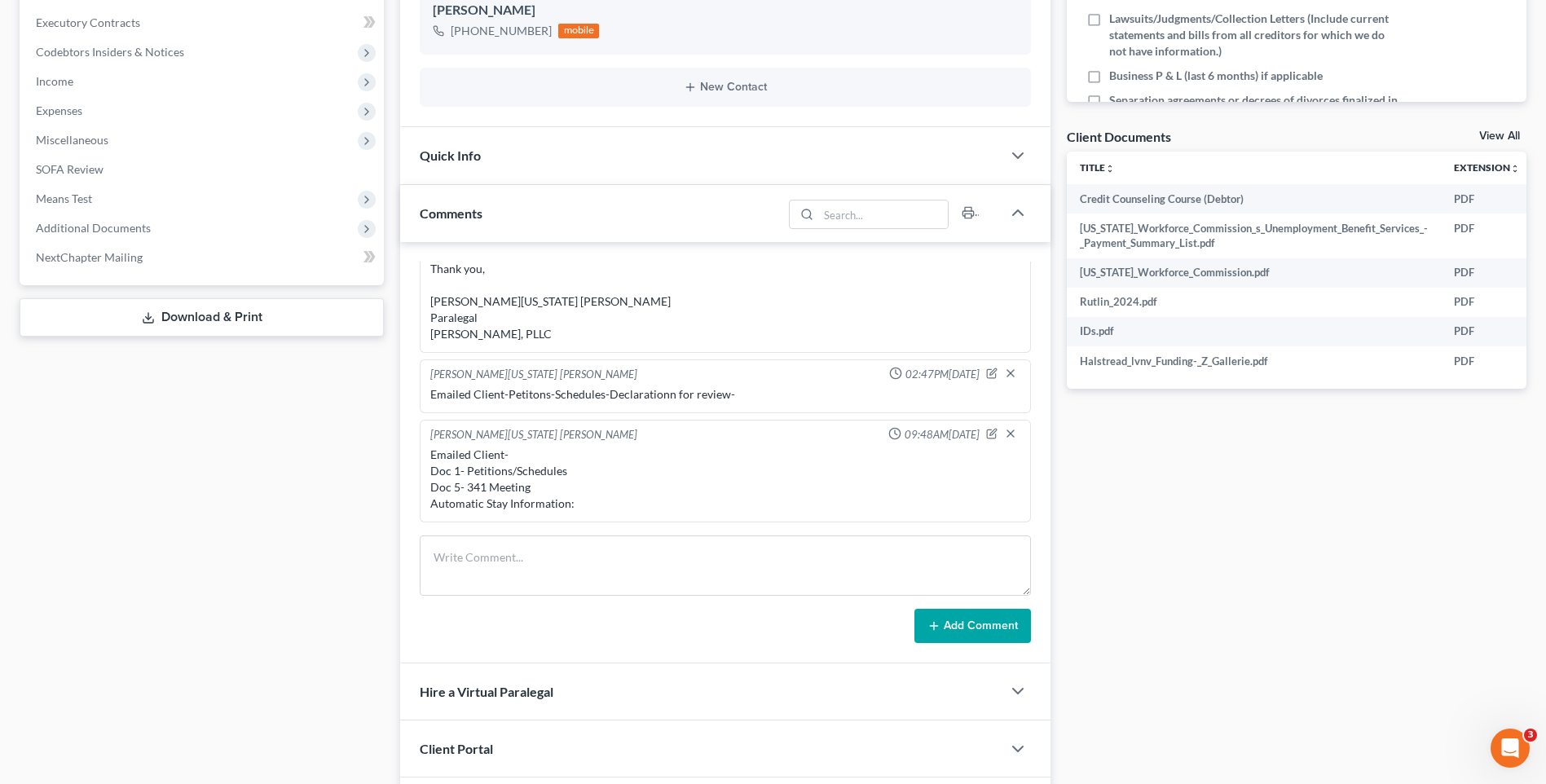
click at [1268, 565] on div "Docs Tasks Events Timer 0% Completed Nothing here yet! Signed Engagement Debtor…" at bounding box center [1297, 282] width 476 height 1221
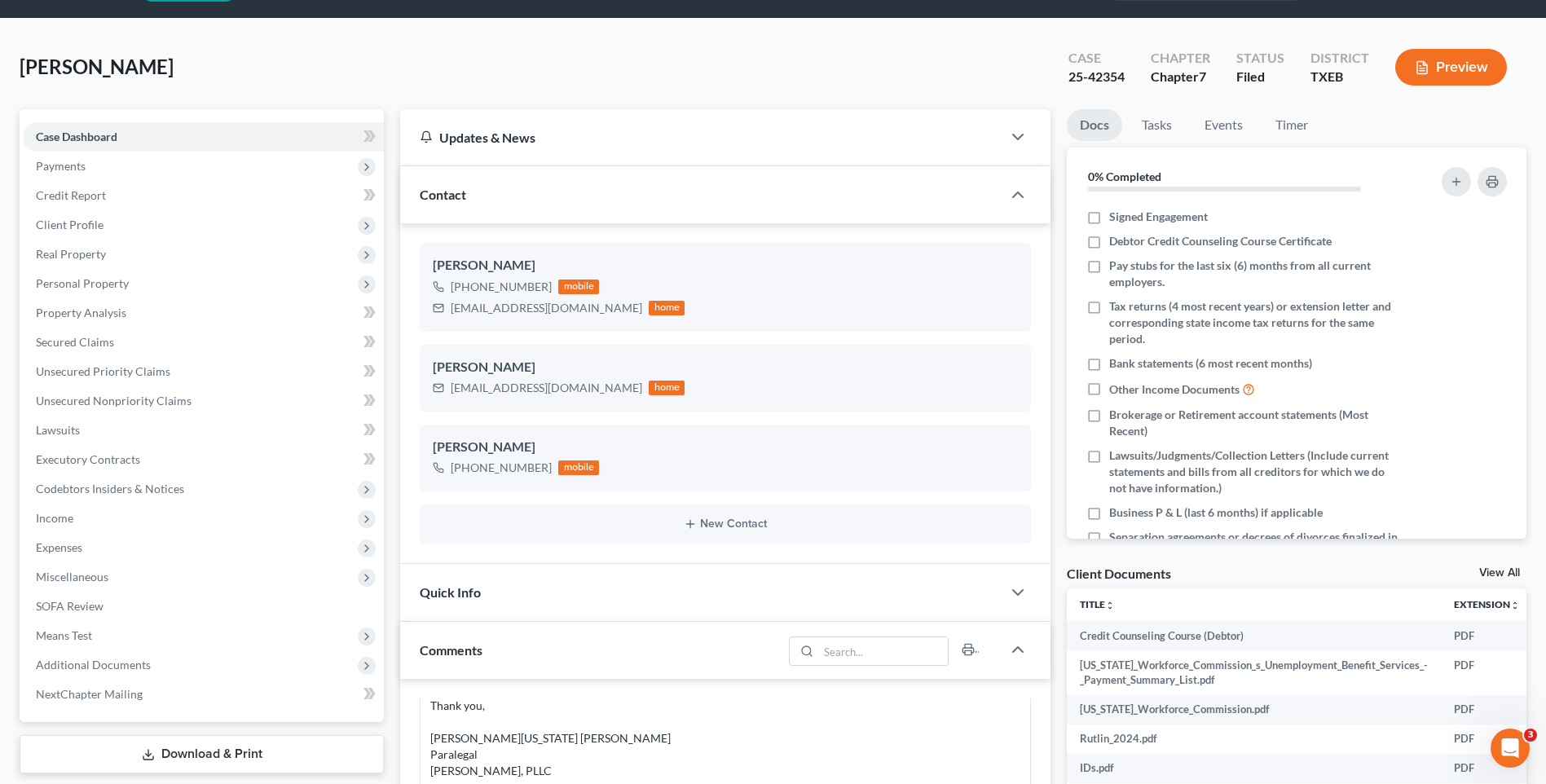
scroll to position [0, 0]
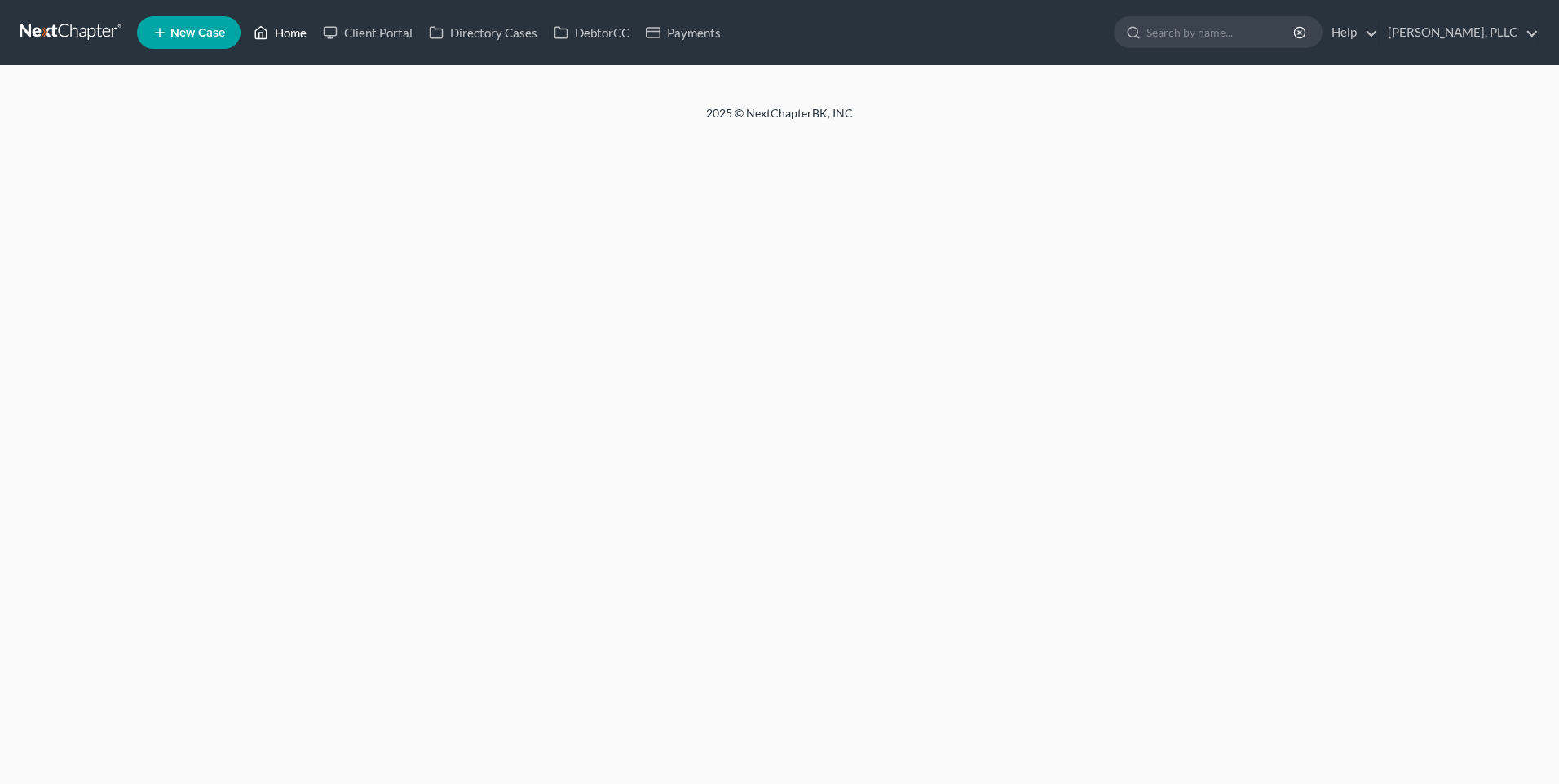
click at [301, 38] on link "Home" at bounding box center [280, 32] width 69 height 29
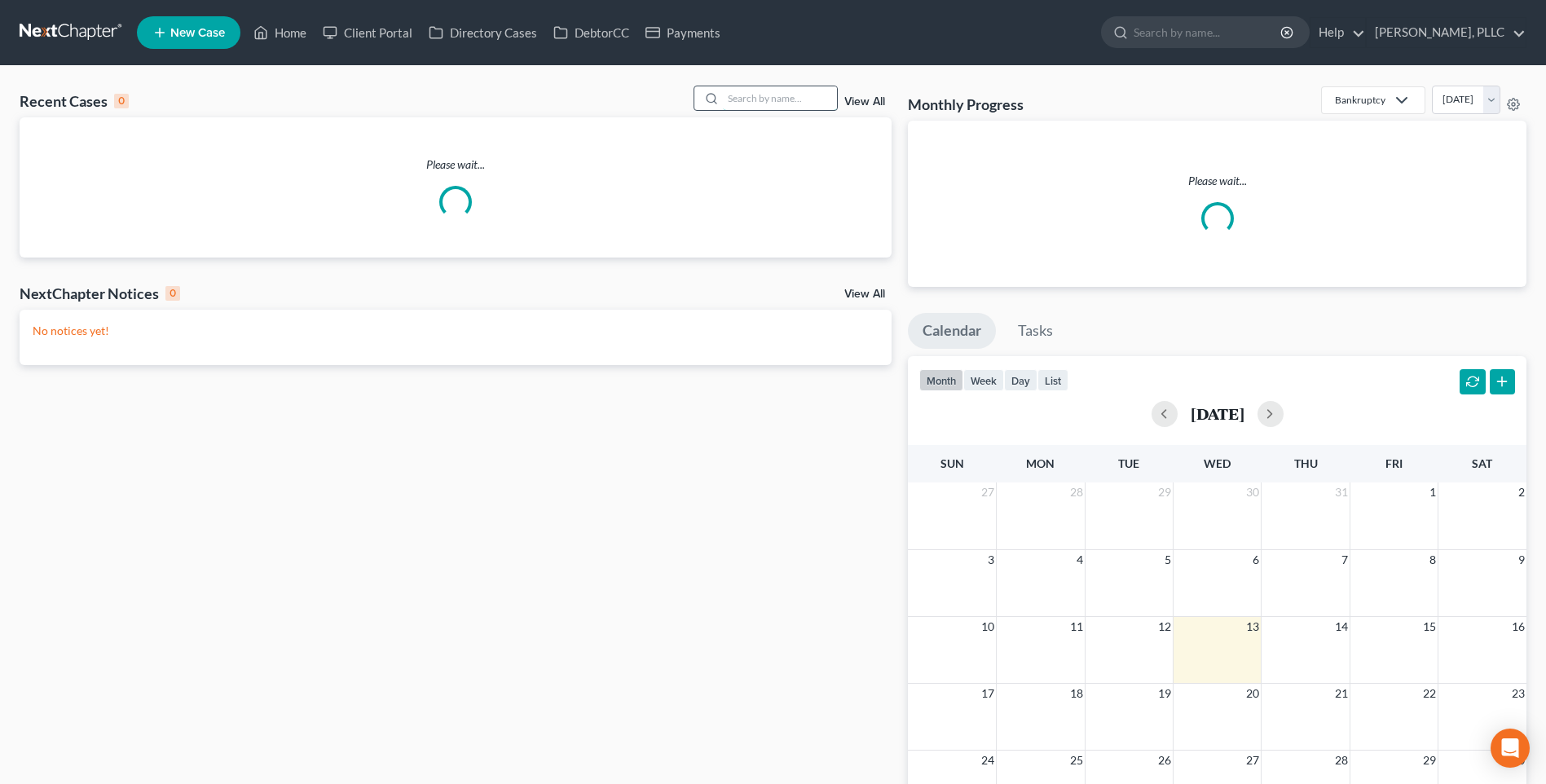
click at [743, 98] on input "search" at bounding box center [780, 98] width 114 height 24
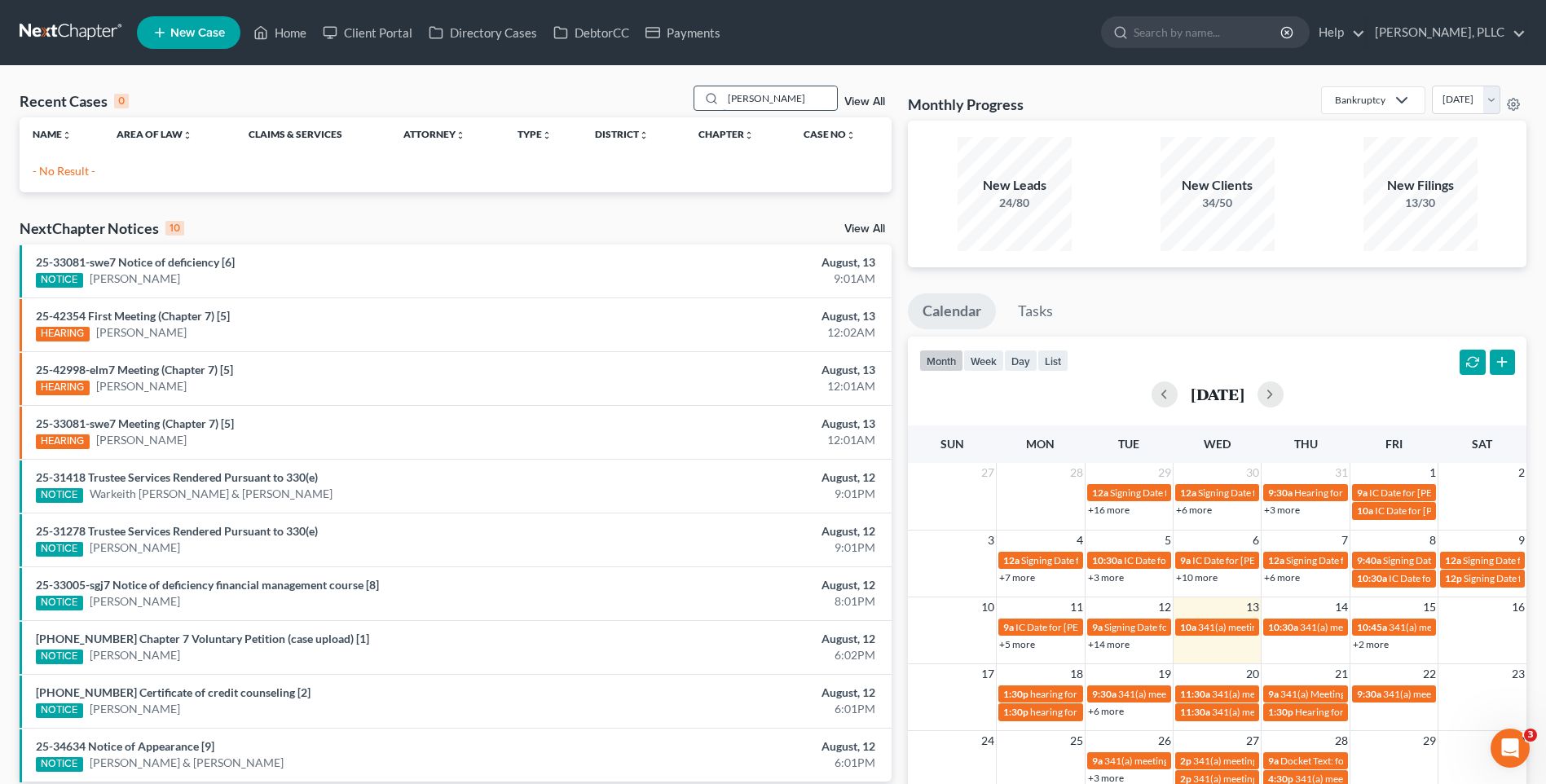
type input "montano"
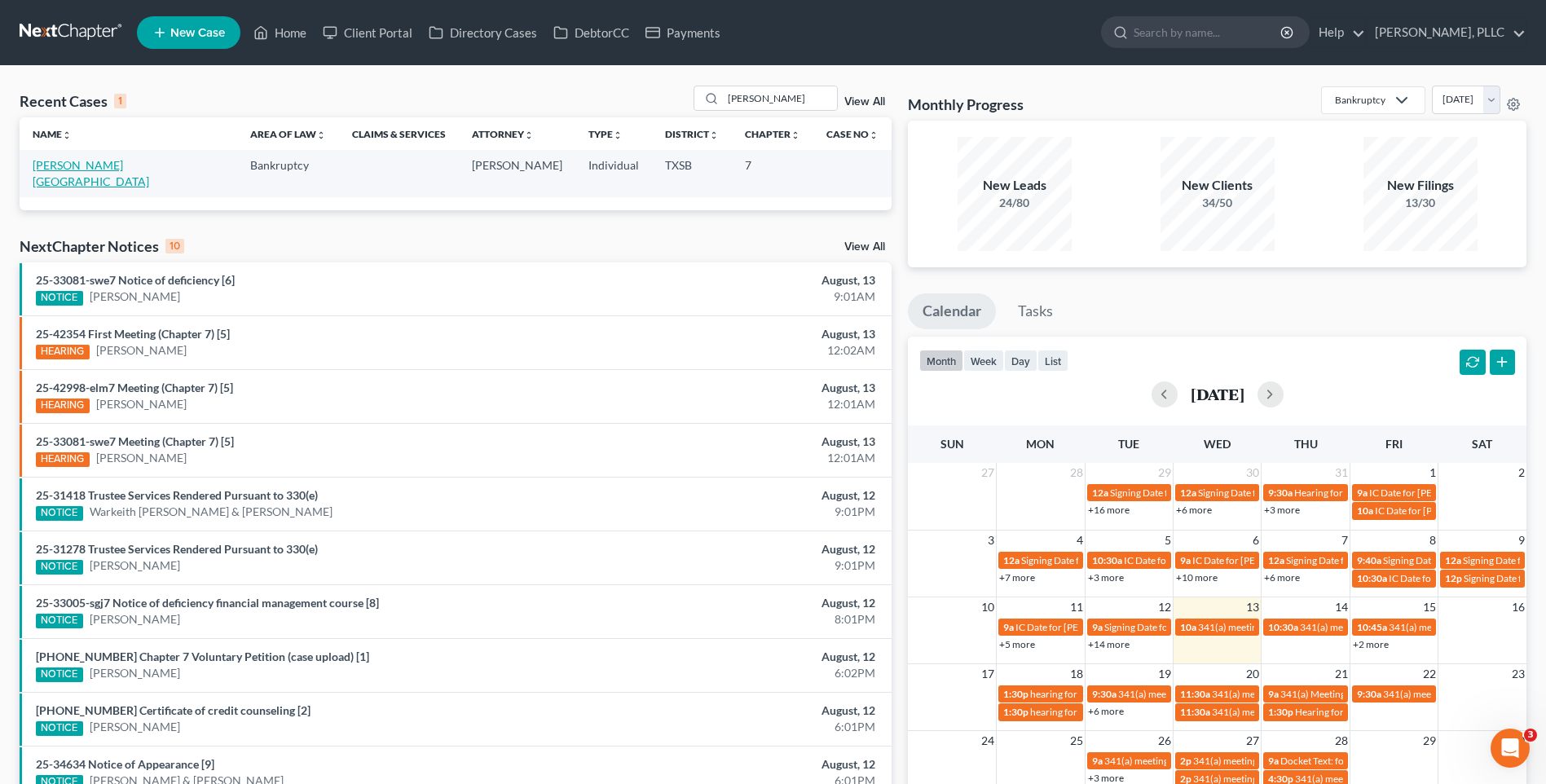
click at [89, 165] on link "Montano, Israel" at bounding box center [91, 173] width 117 height 30
select select "6"
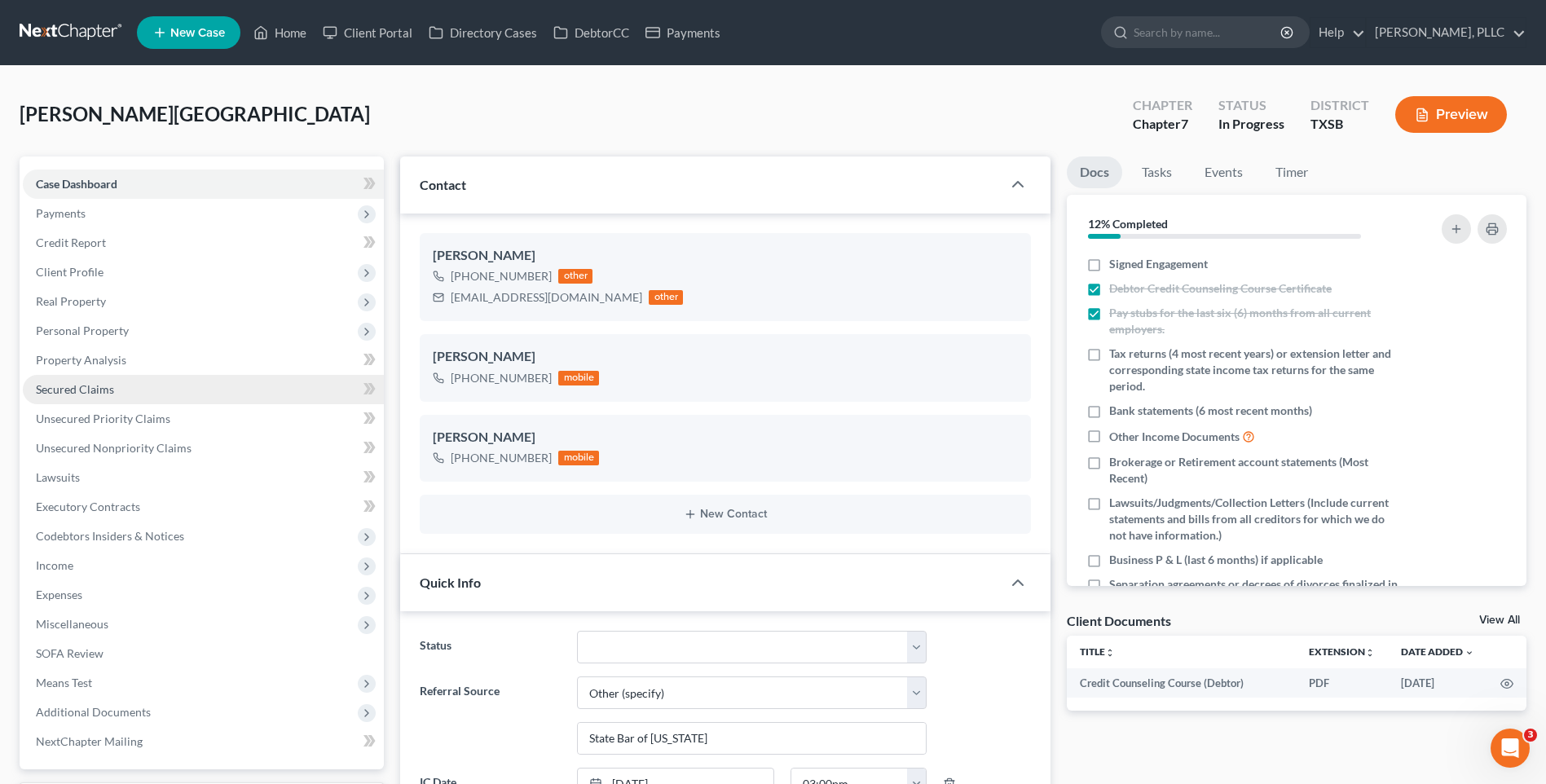
click at [71, 388] on span "Secured Claims" at bounding box center [75, 390] width 79 height 14
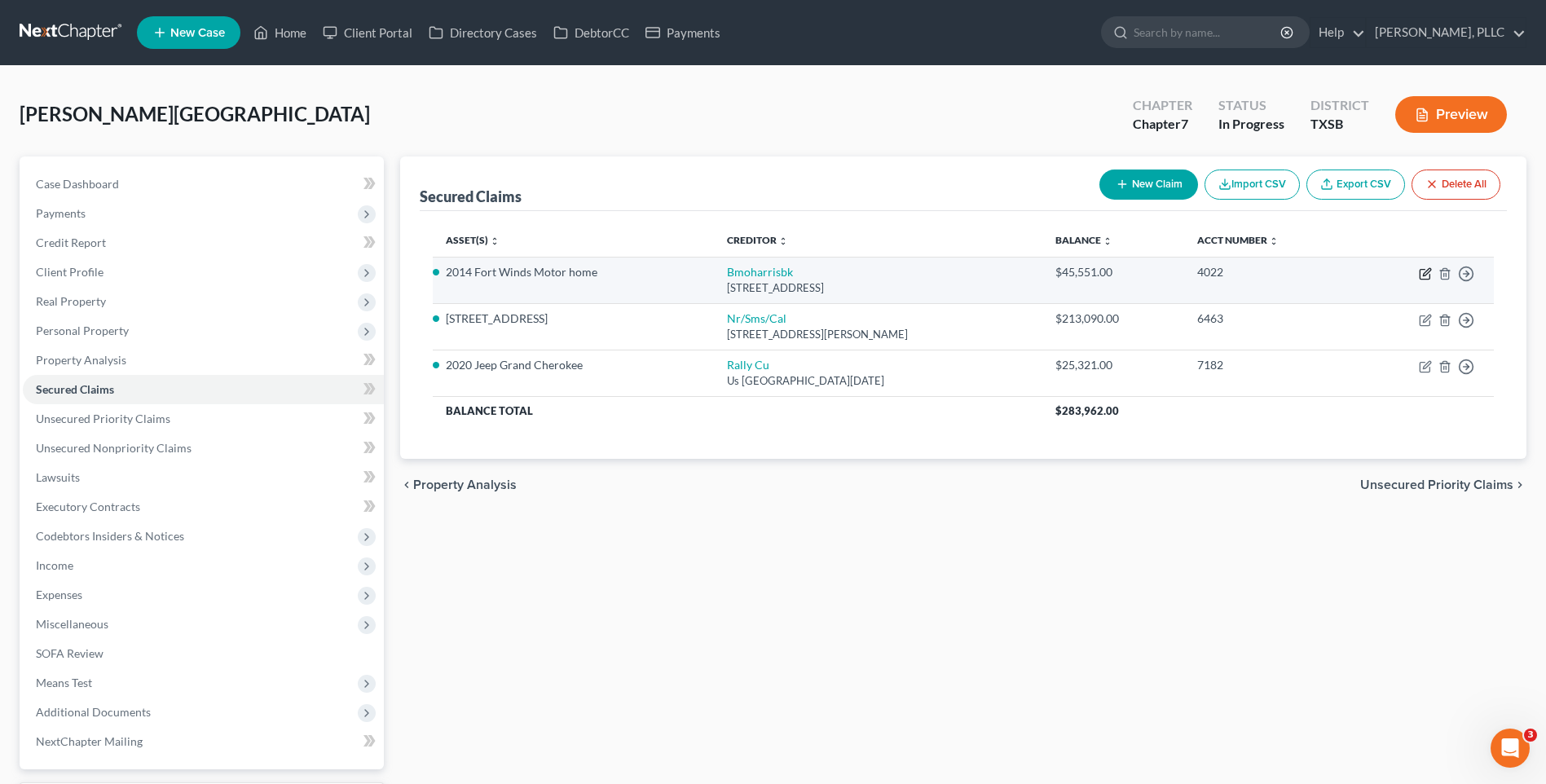
click at [1424, 272] on icon "button" at bounding box center [1426, 273] width 13 height 13
select select "14"
select select "2"
select select "0"
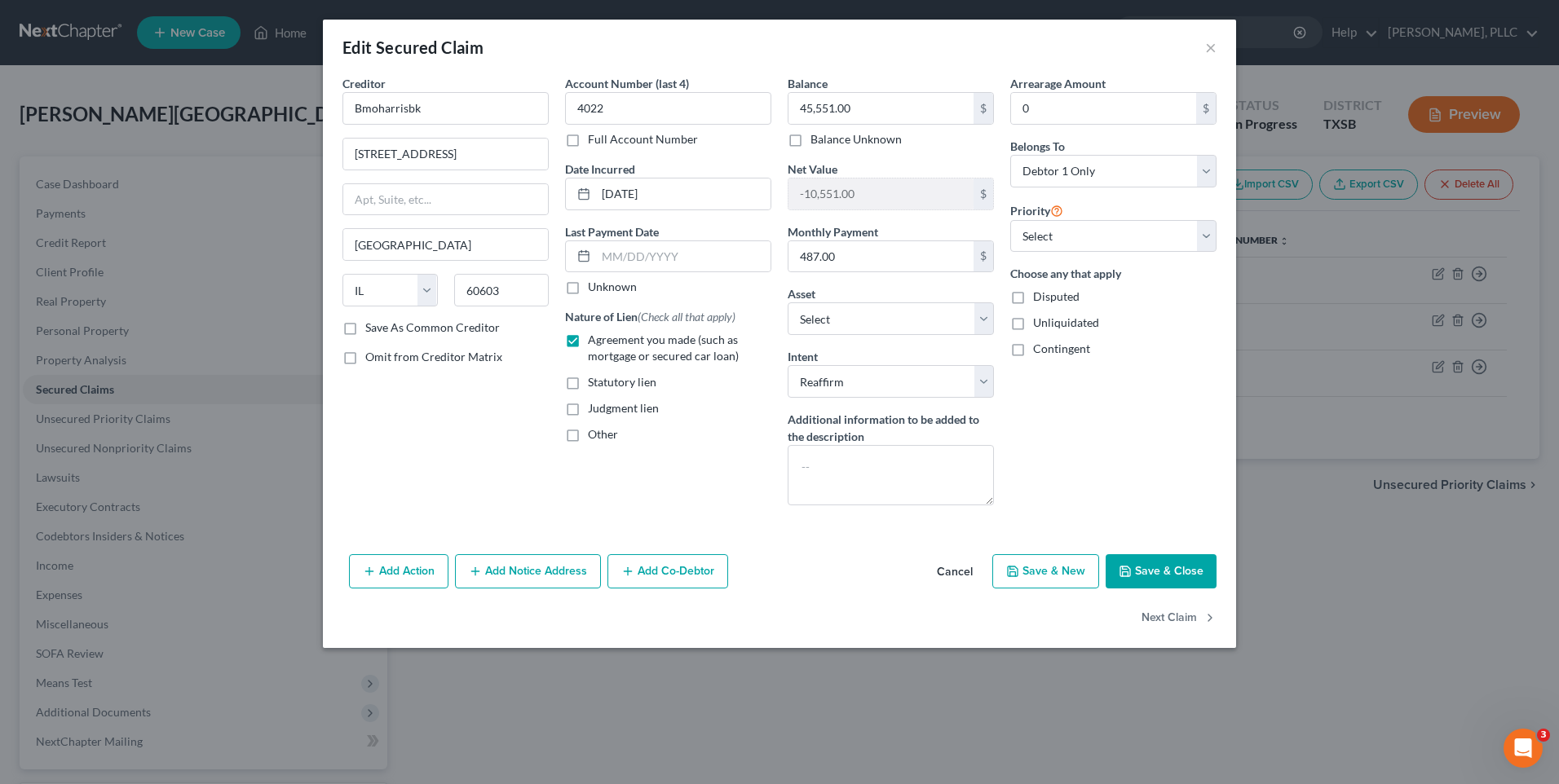
click at [1181, 568] on button "Save & Close" at bounding box center [1161, 571] width 111 height 34
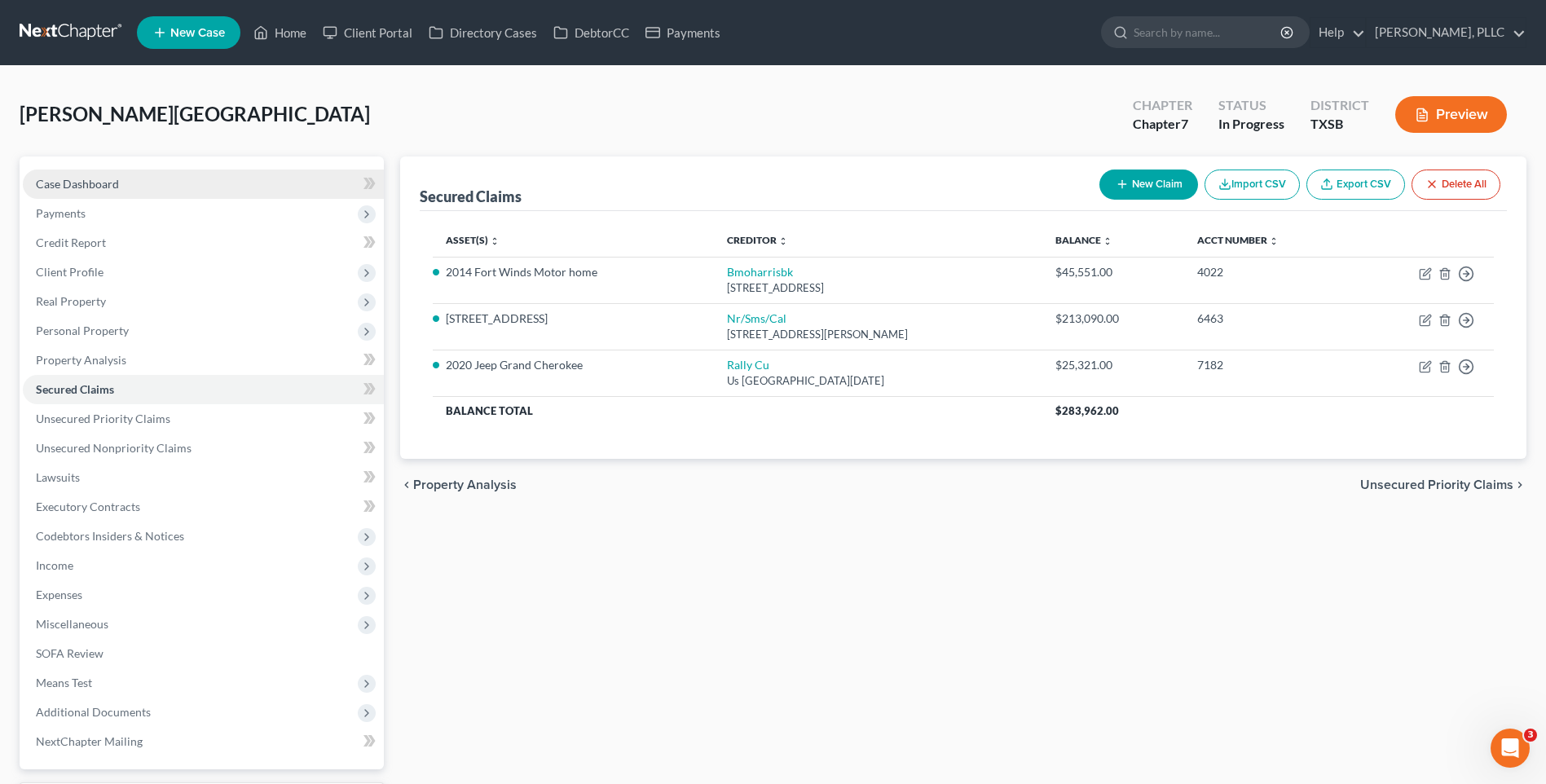
click at [102, 189] on span "Case Dashboard" at bounding box center [78, 184] width 83 height 14
select select "6"
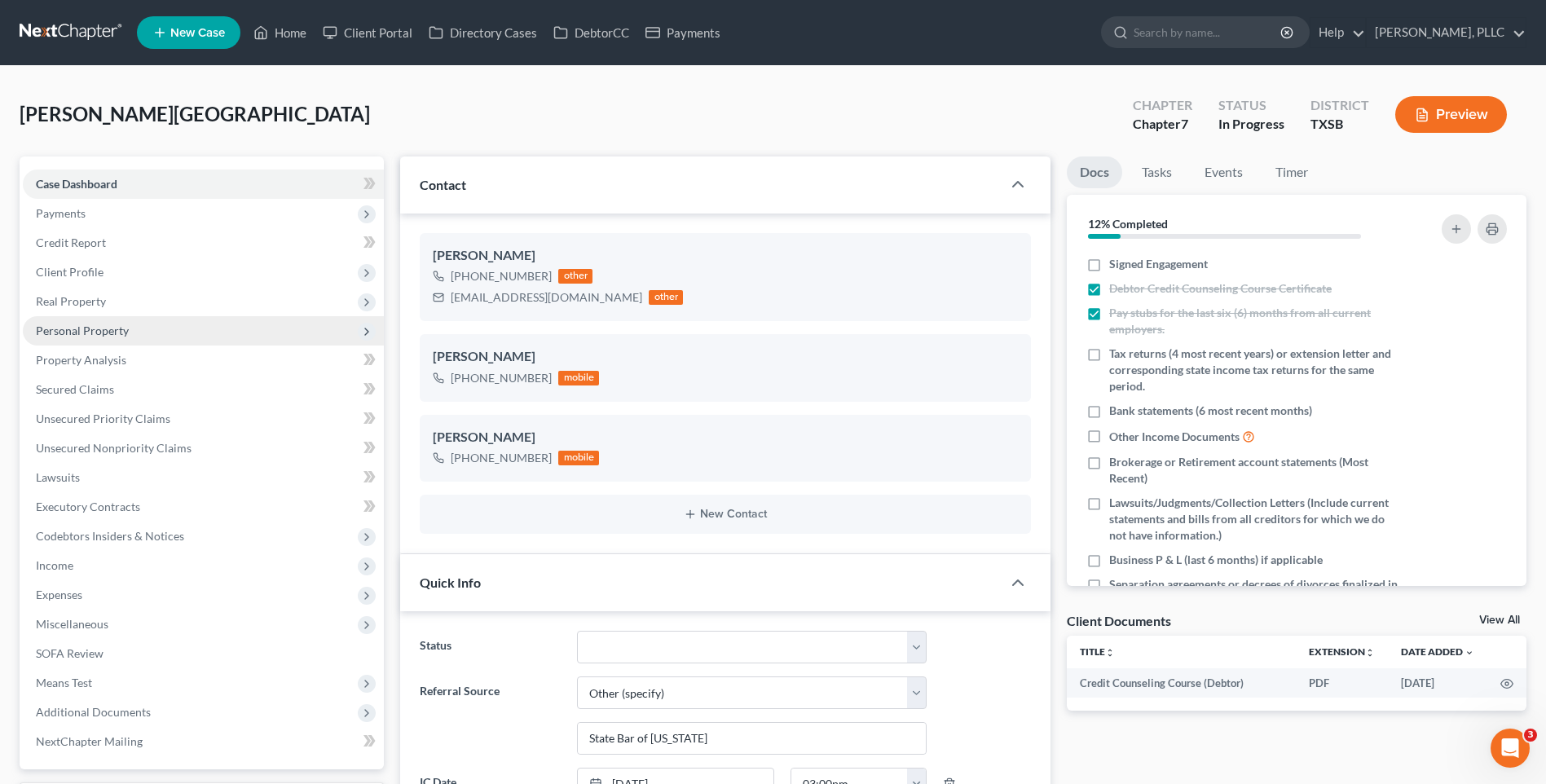
scroll to position [3381, 0]
drag, startPoint x: 448, startPoint y: 301, endPoint x: 605, endPoint y: 298, distance: 157.0
click at [605, 298] on div "jennettemontano@yahoo.com other" at bounding box center [558, 298] width 250 height 21
drag, startPoint x: 601, startPoint y: 298, endPoint x: 582, endPoint y: 299, distance: 19.0
copy div "jennettemontano@yahoo.com"
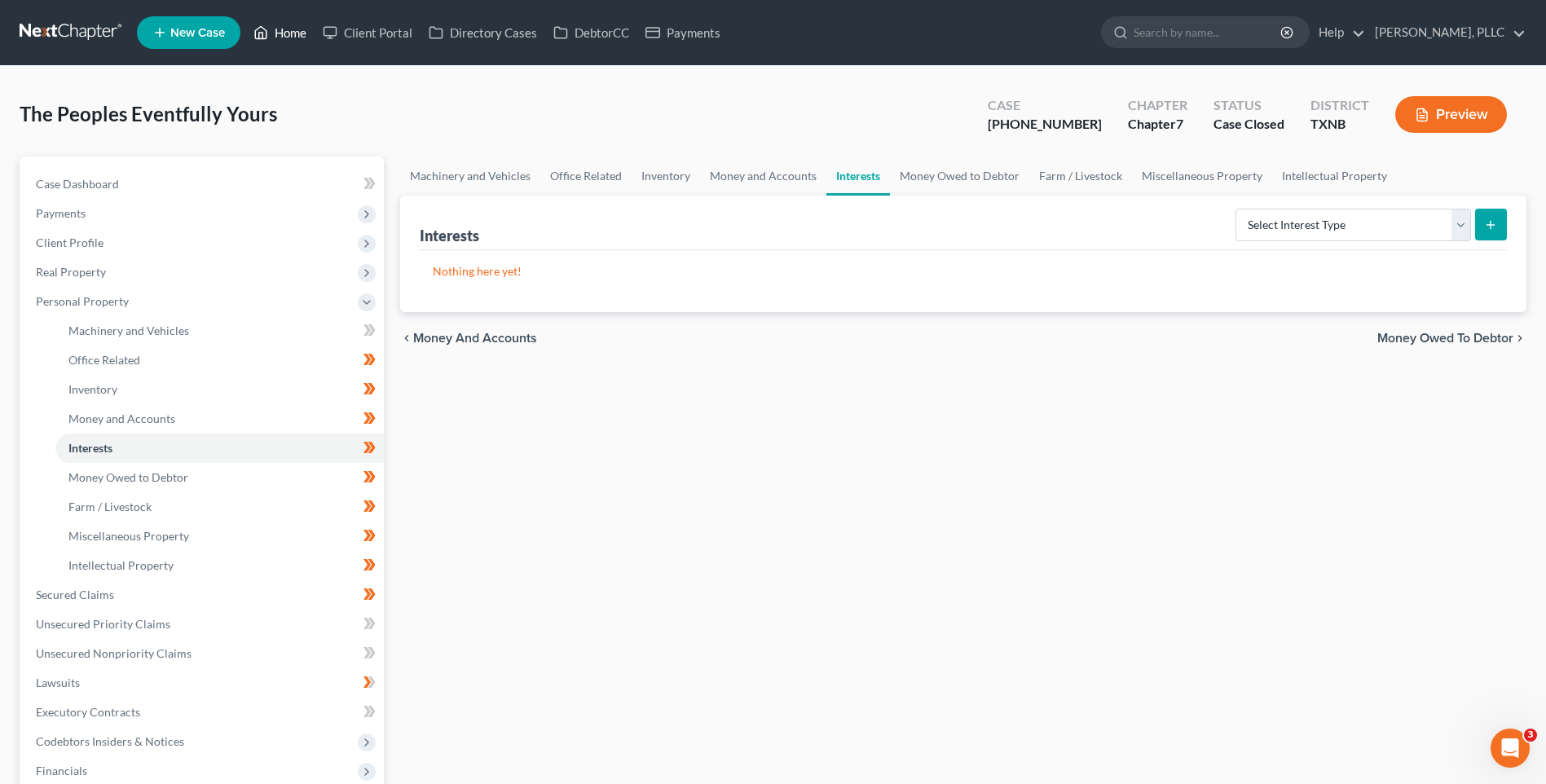
click at [301, 34] on link "Home" at bounding box center [280, 32] width 69 height 29
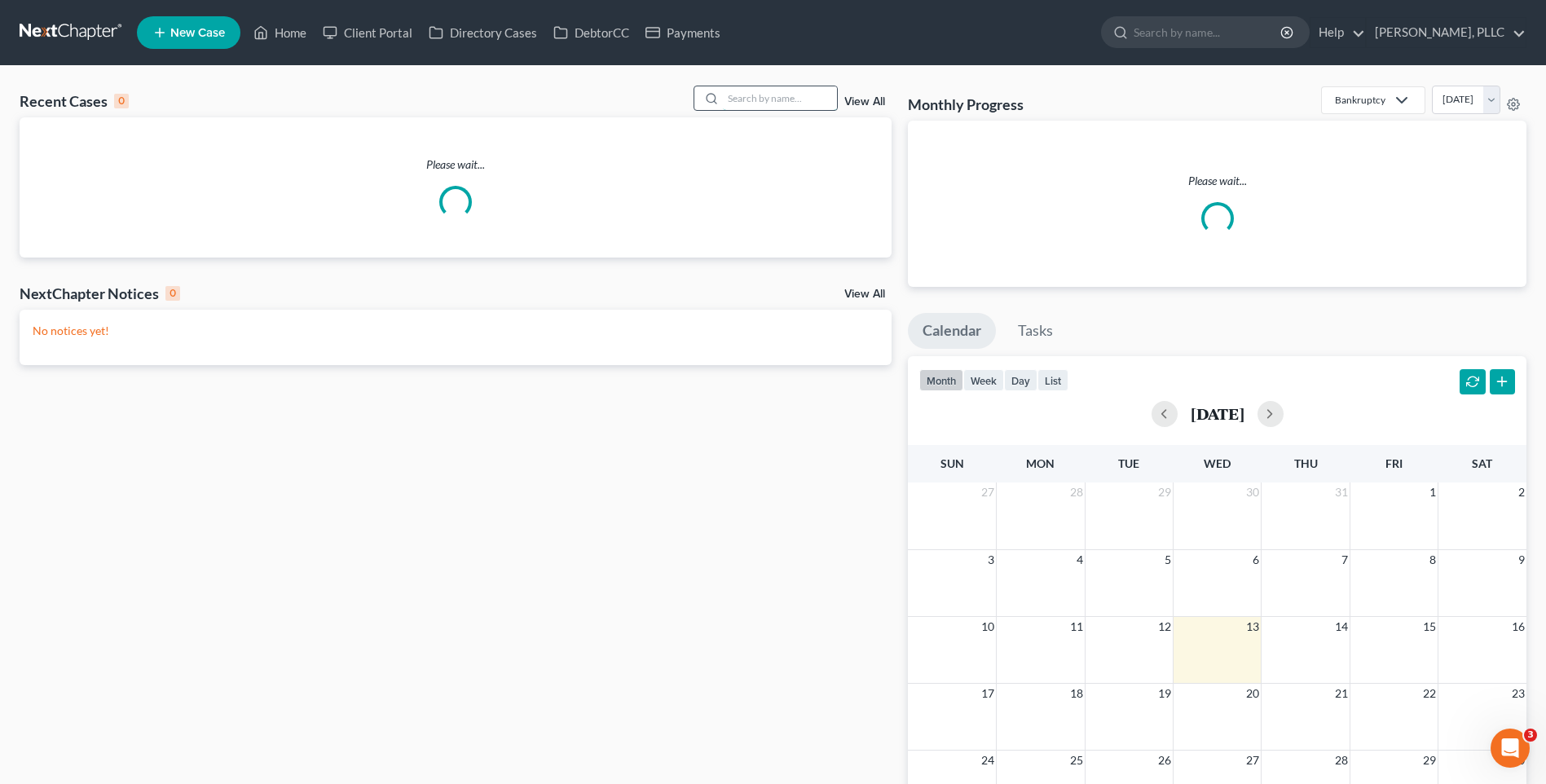
click at [794, 103] on input "search" at bounding box center [780, 98] width 114 height 24
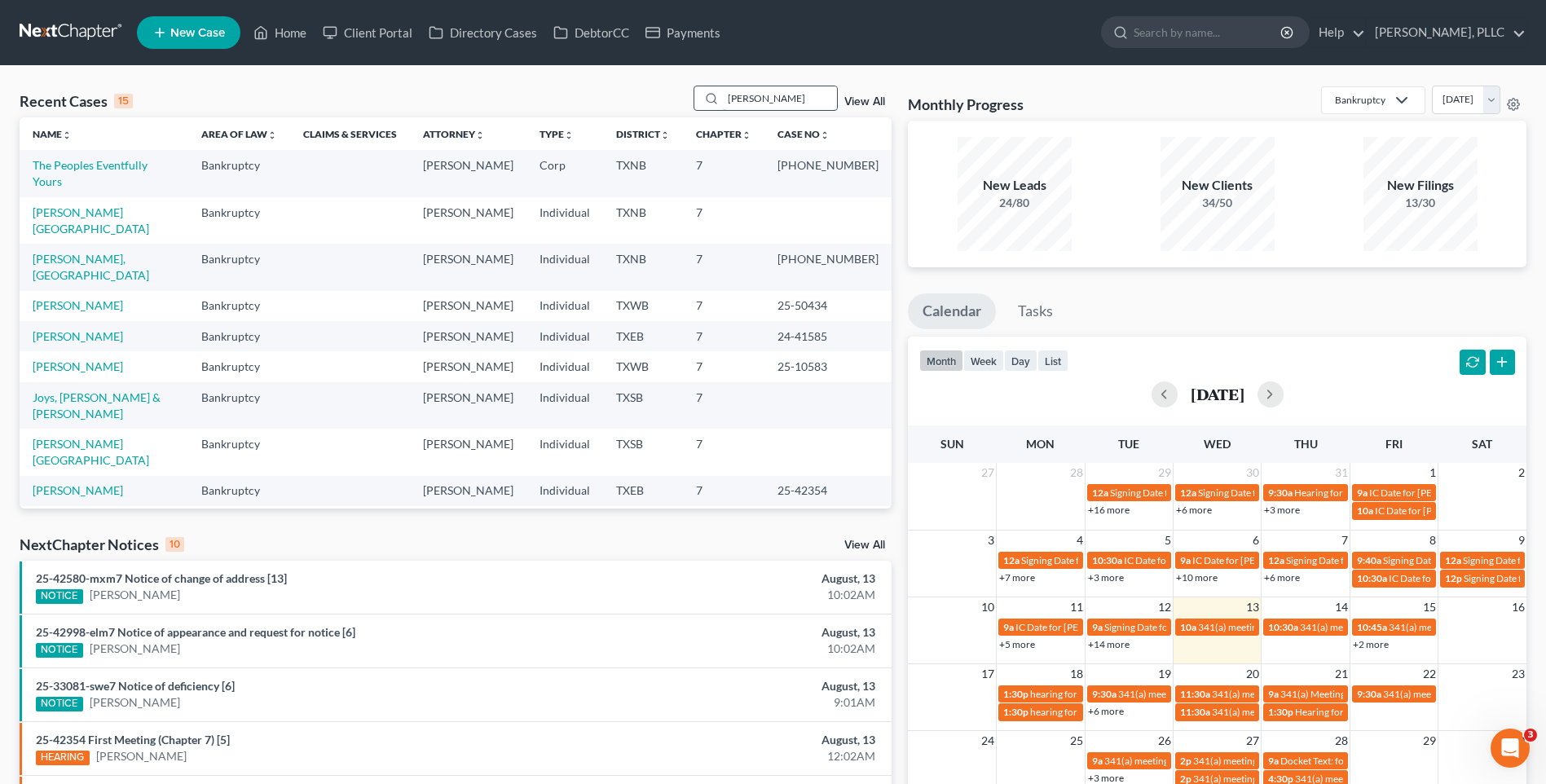
type input "thyne"
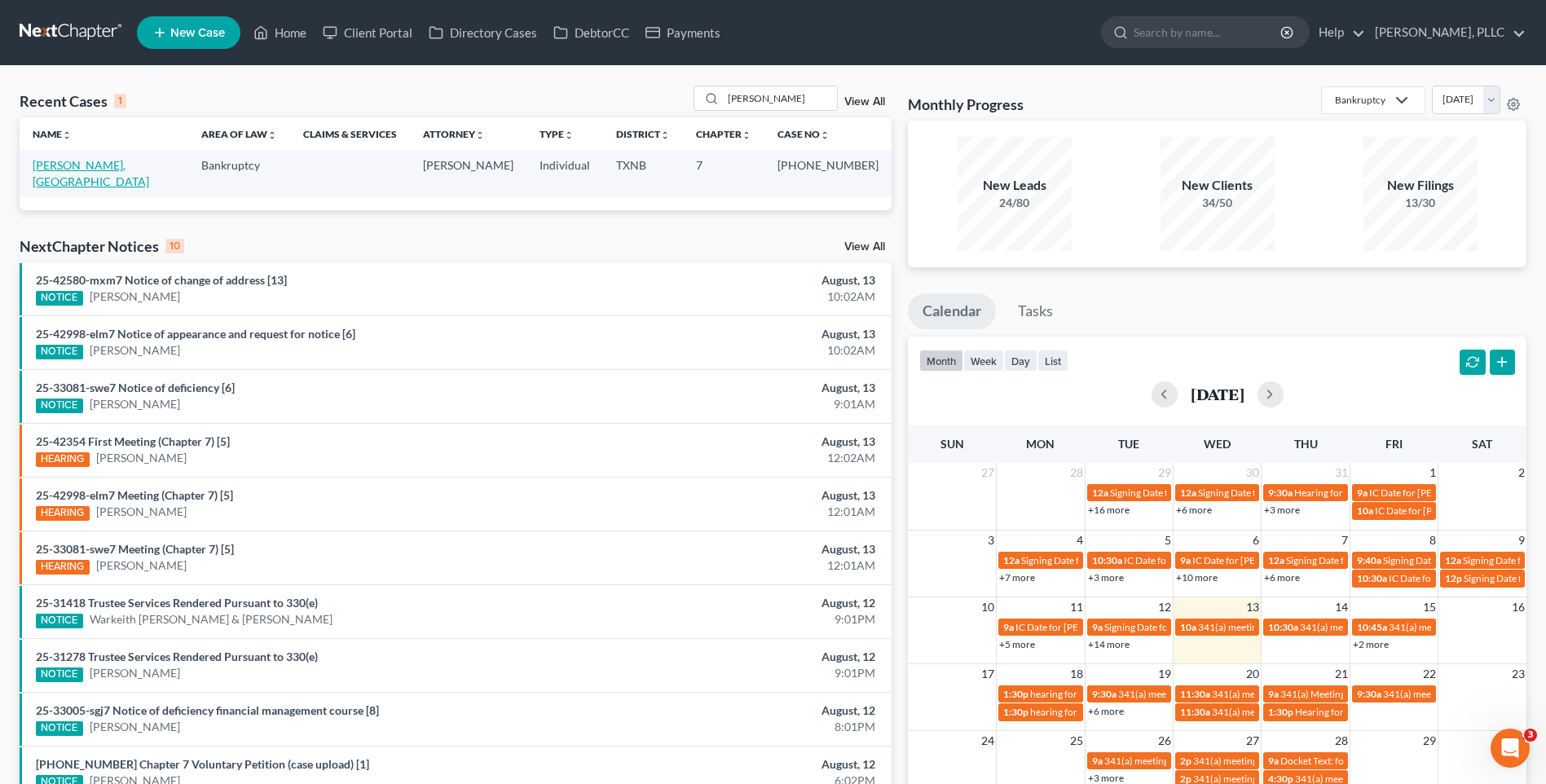
click at [70, 163] on link "[PERSON_NAME], [GEOGRAPHIC_DATA]" at bounding box center [91, 173] width 117 height 30
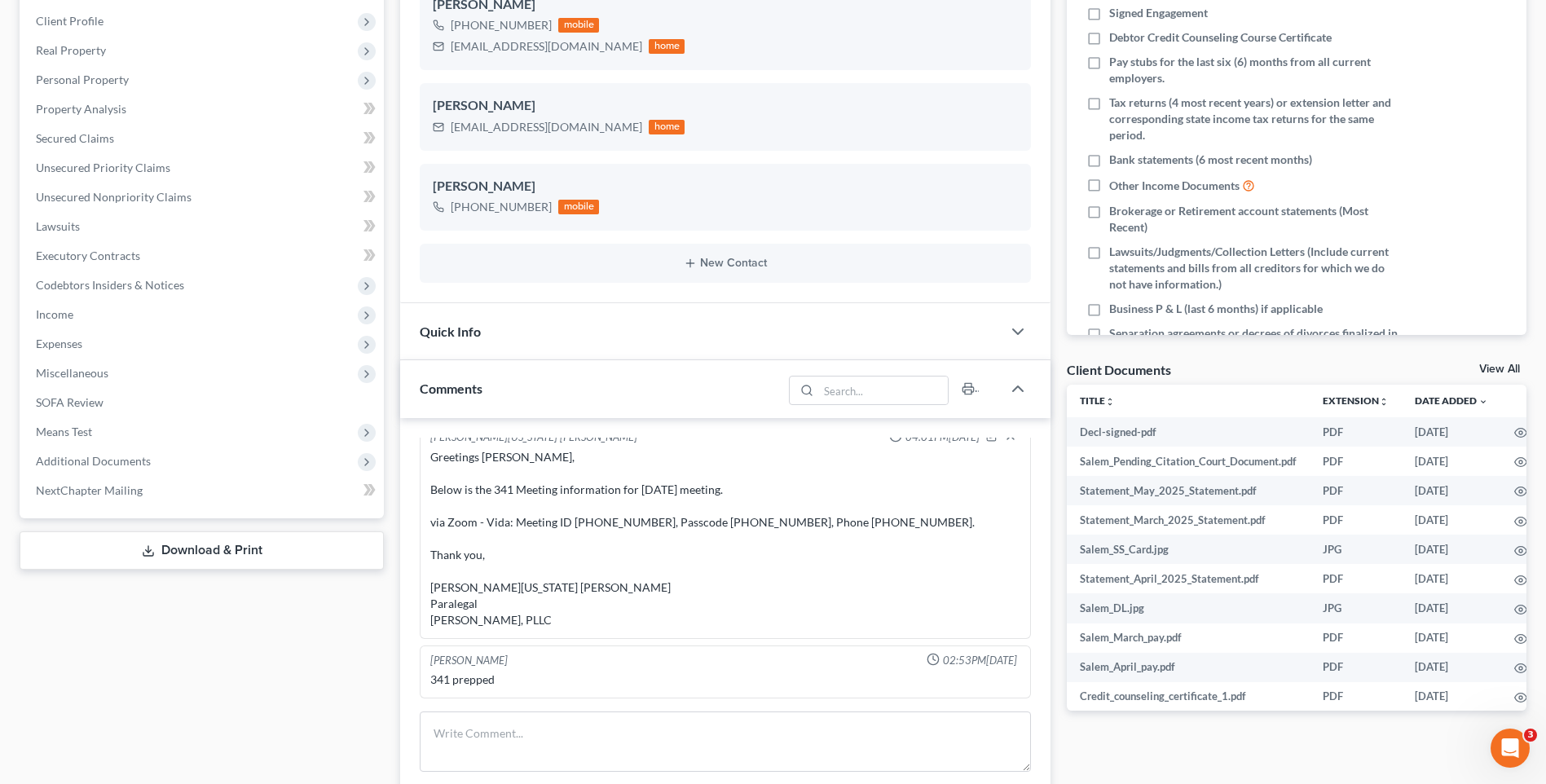
scroll to position [254, 0]
click at [541, 738] on textarea at bounding box center [726, 739] width 612 height 60
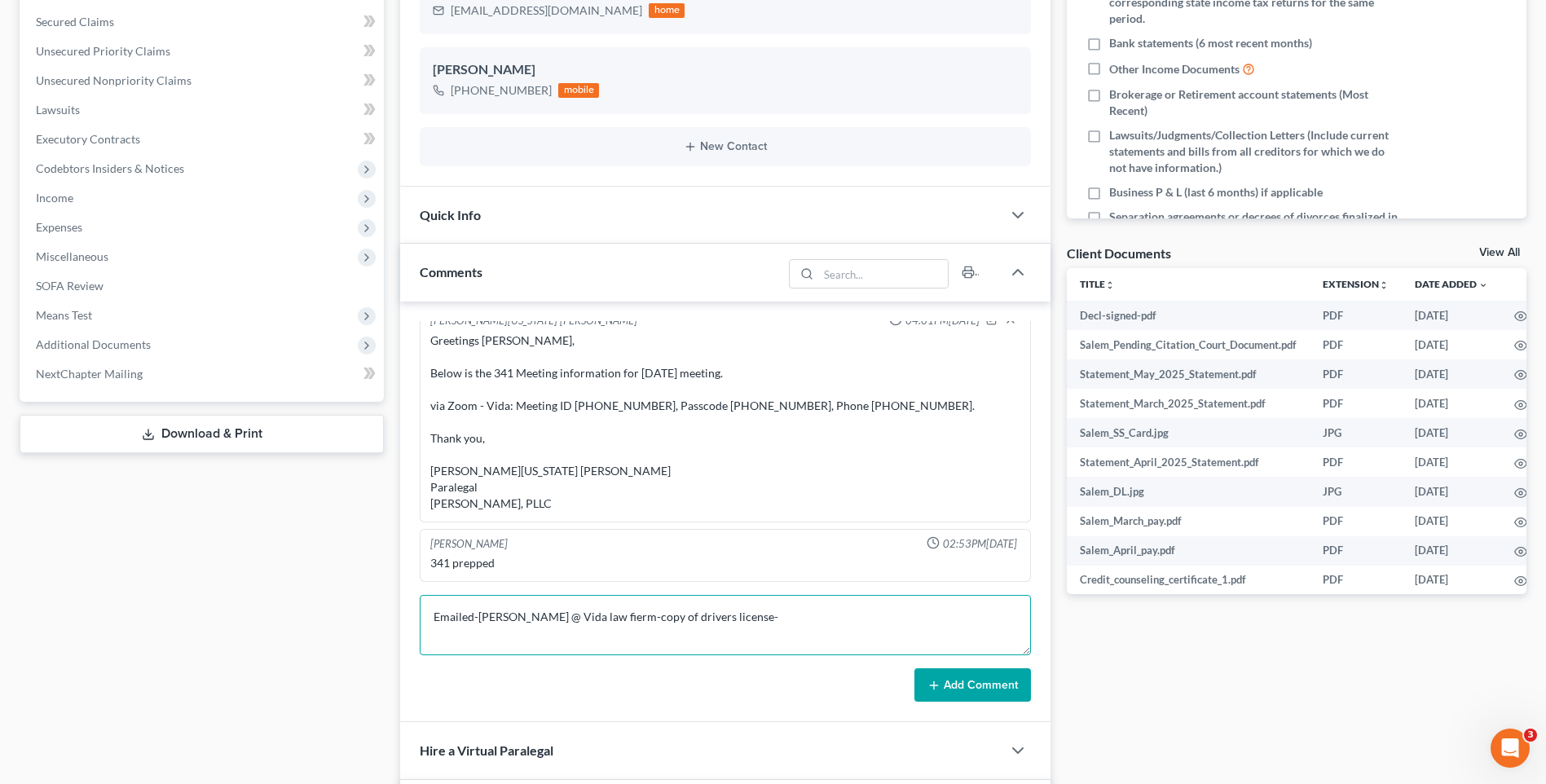
scroll to position [369, 0]
type textarea "Emailed-Tracy @ Vida law fierm-copy of drivers license-"
click at [987, 687] on button "Add Comment" at bounding box center [973, 683] width 117 height 34
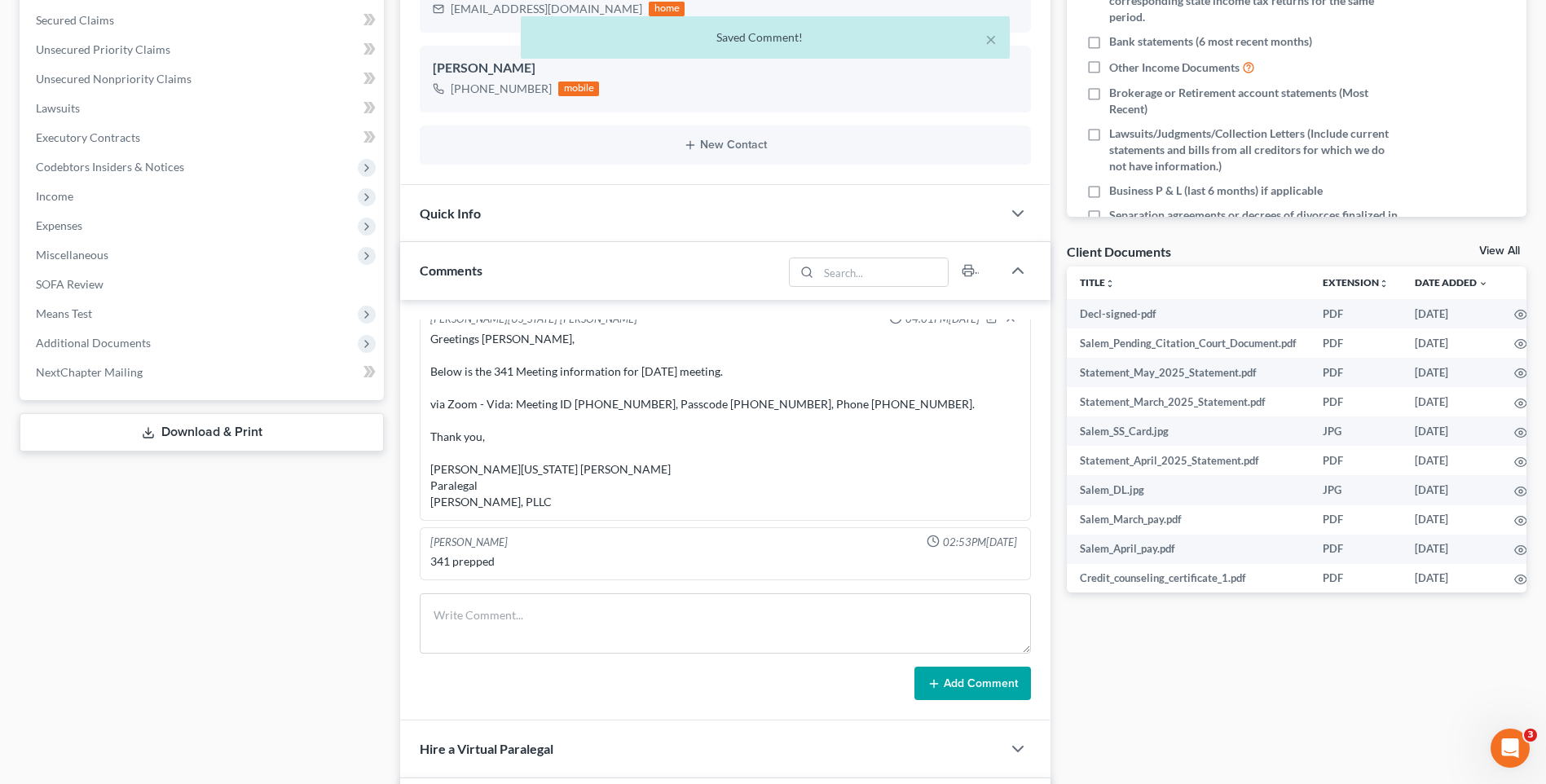
scroll to position [1901, 0]
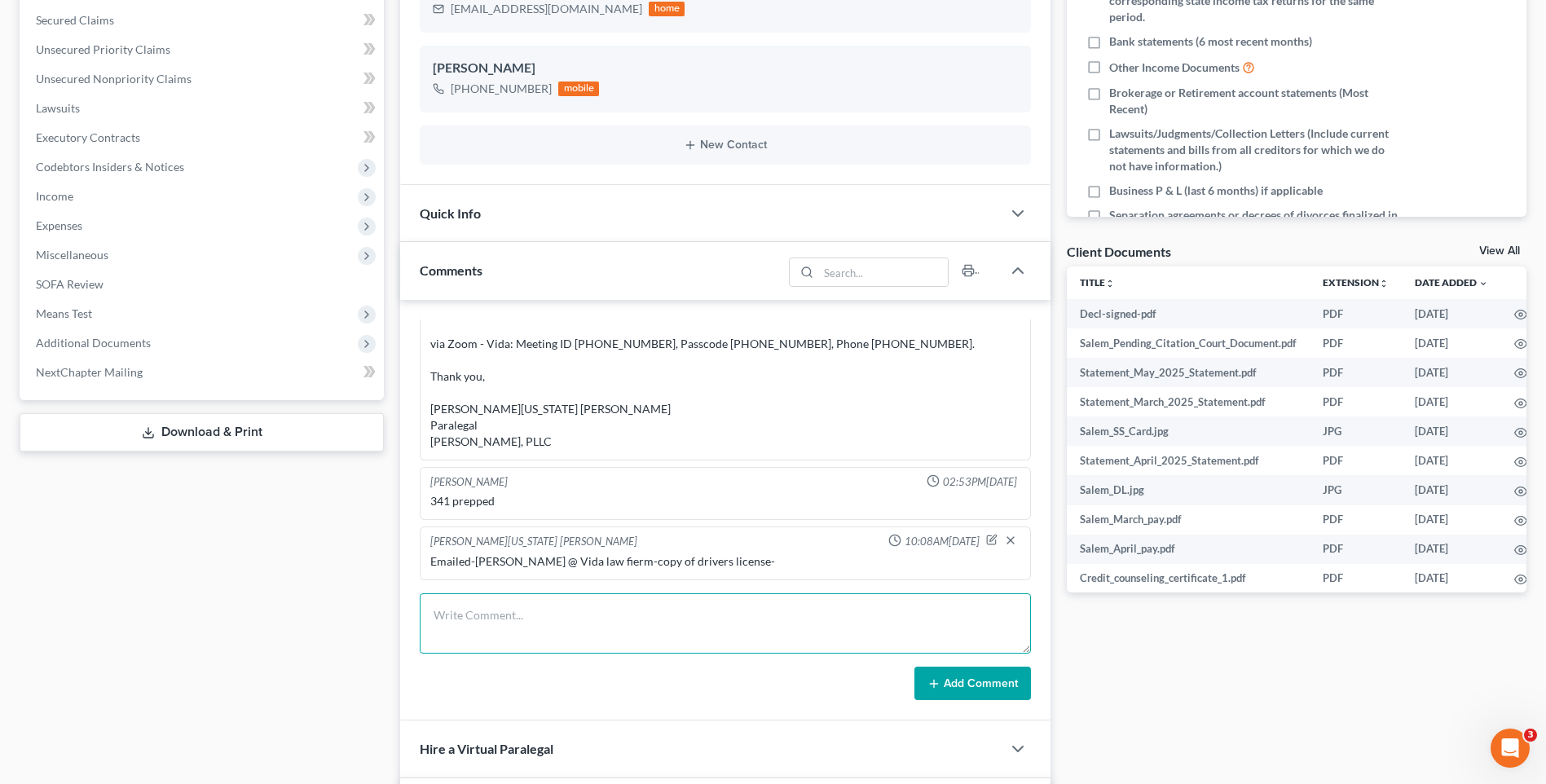
click at [498, 625] on textarea at bounding box center [726, 623] width 612 height 60
click at [676, 614] on textarea "Emailed- Tracy & Behrooza Vida@ Vida law firm-acopy of client drivers license-" at bounding box center [726, 623] width 612 height 60
click at [720, 616] on textarea "Emailed- Tracy & Behrooza Vida@ Vida law firm-a copy of client drivers license-" at bounding box center [726, 623] width 612 height 60
click at [540, 686] on div "Add Comment" at bounding box center [726, 683] width 612 height 34
type textarea "Emailed- Tracy & Behrooz Vida@ Vida law firm-a copy of the client drivers licen…"
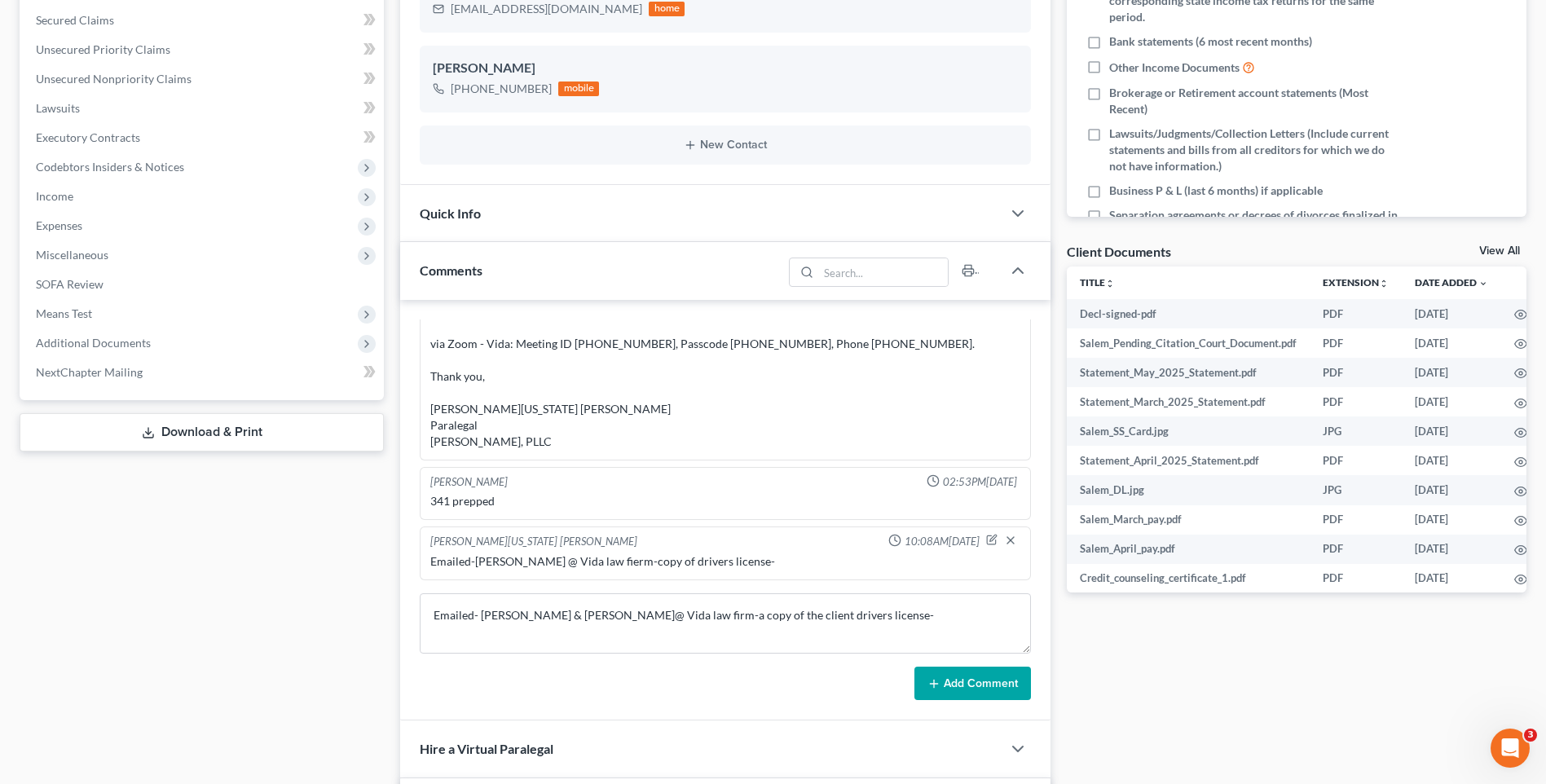
click at [945, 681] on button "Add Comment" at bounding box center [973, 683] width 117 height 34
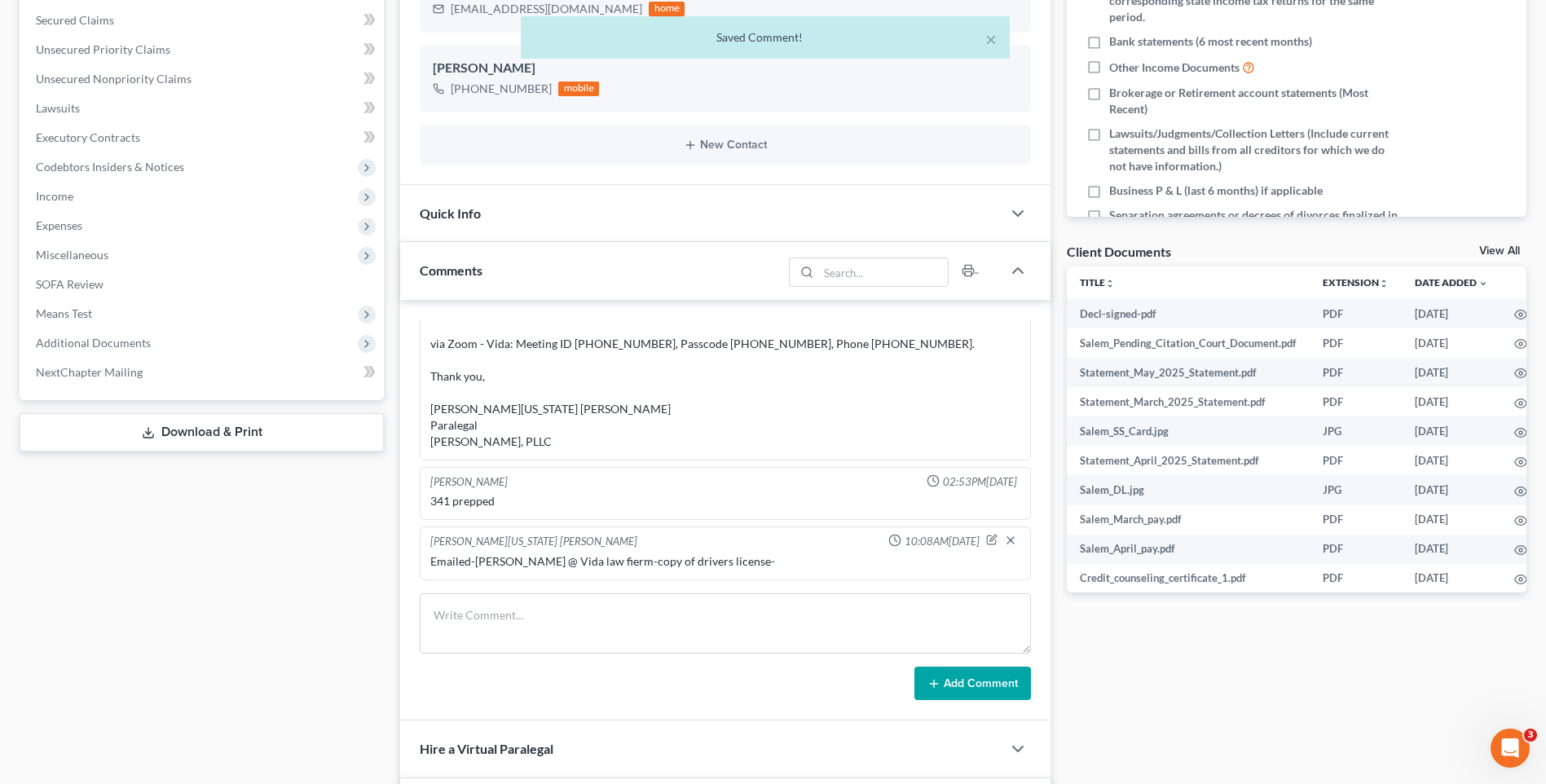
scroll to position [1961, 0]
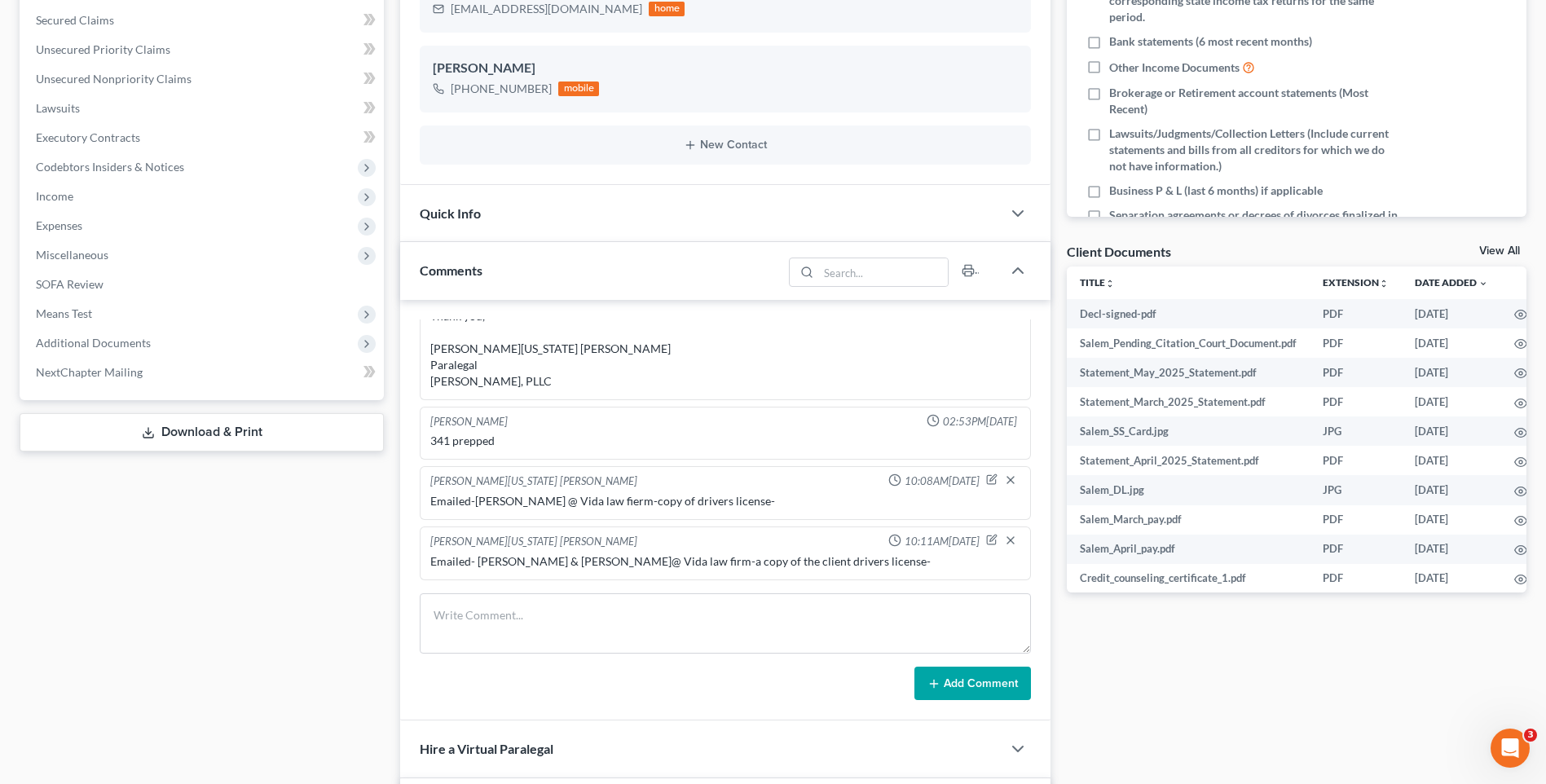
drag, startPoint x: 498, startPoint y: 577, endPoint x: 287, endPoint y: 686, distance: 237.5
click at [287, 686] on div "Case Dashboard Payments Invoices Payments Payments Credit Report Client Profile" at bounding box center [202, 461] width 381 height 1350
